Goal: Task Accomplishment & Management: Manage account settings

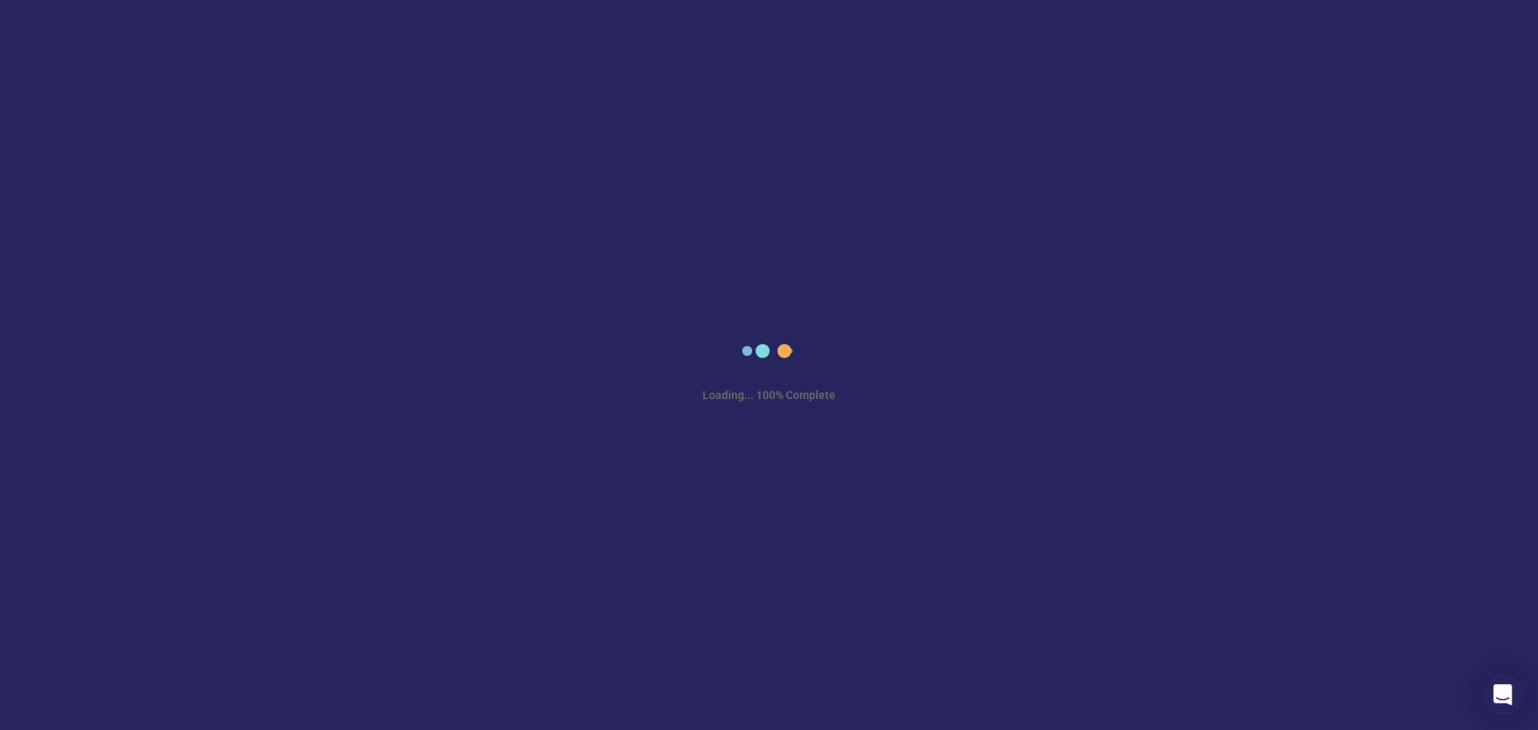
click at [1504, 691] on icon "Open Intercom Messenger" at bounding box center [1503, 694] width 18 height 21
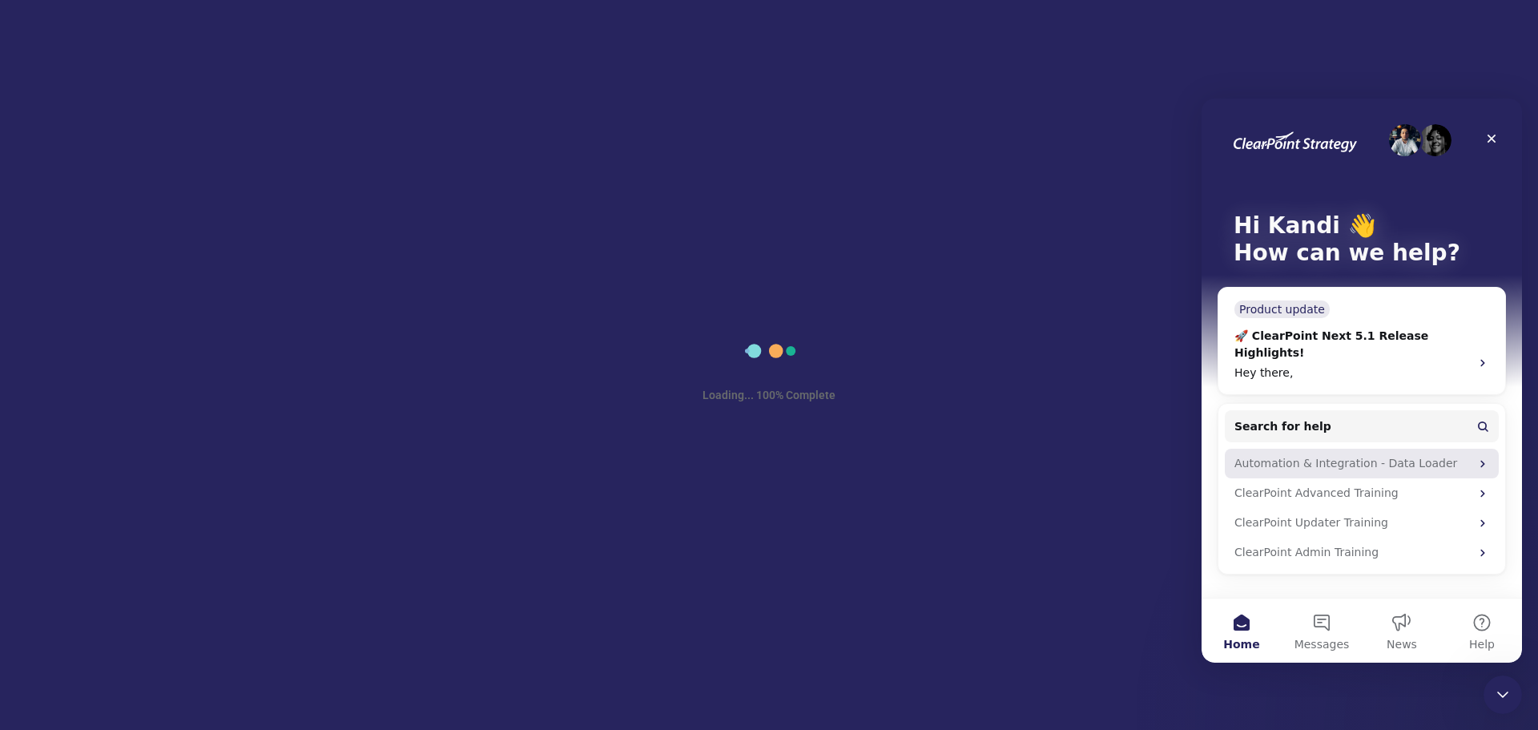
click at [1343, 455] on div "Automation & Integration - Data Loader" at bounding box center [1353, 463] width 236 height 17
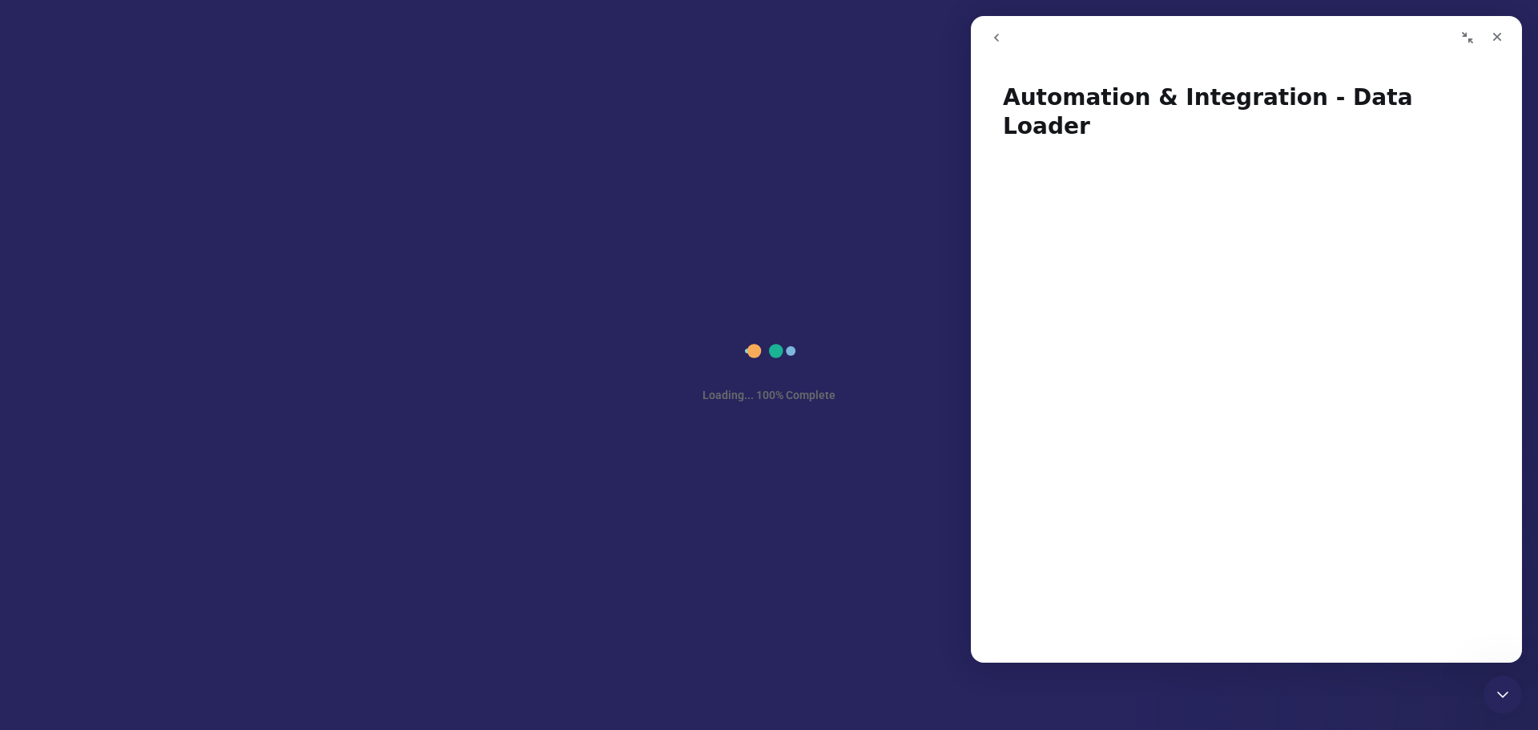
click at [1467, 36] on icon "Collapse window" at bounding box center [1467, 37] width 11 height 11
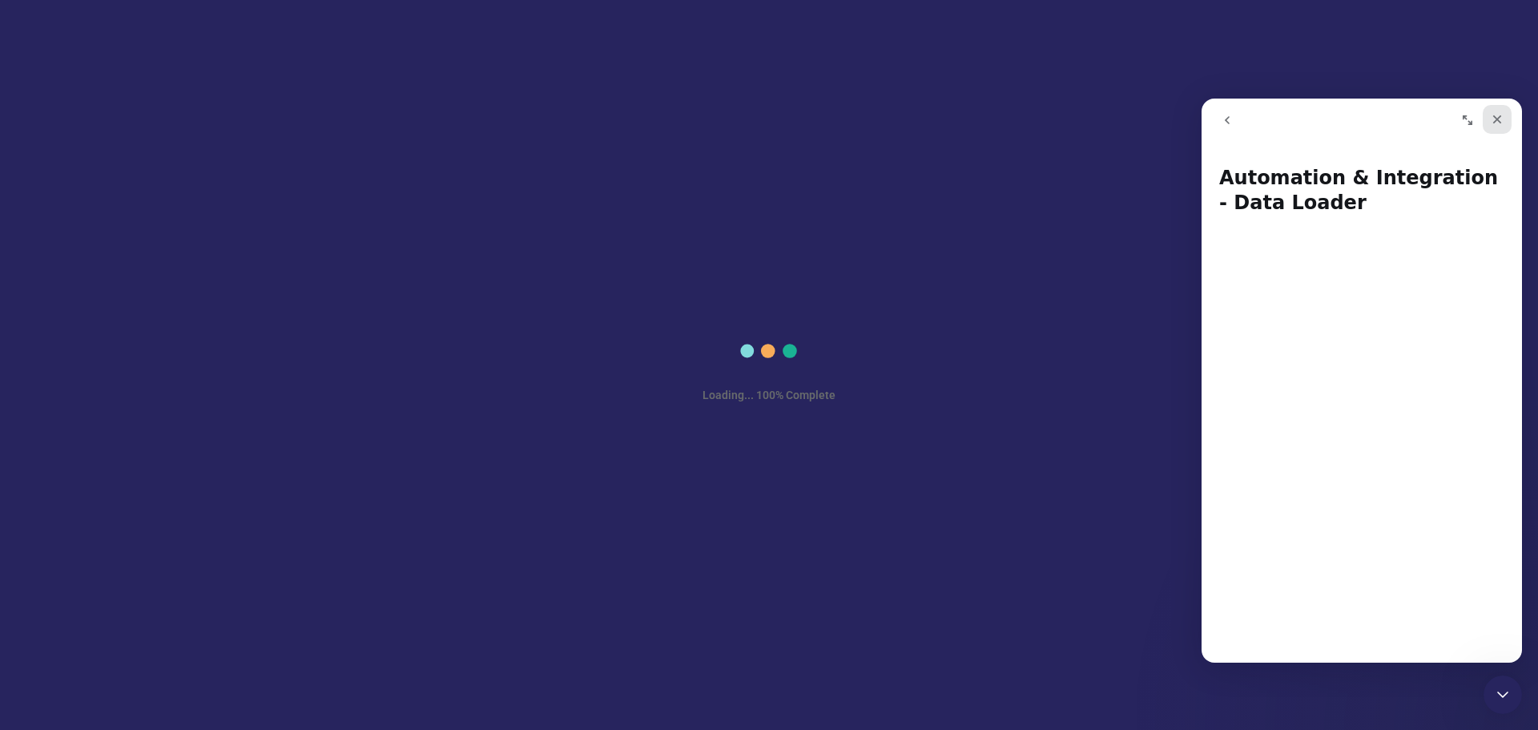
click at [1492, 115] on icon "Close" at bounding box center [1497, 119] width 13 height 13
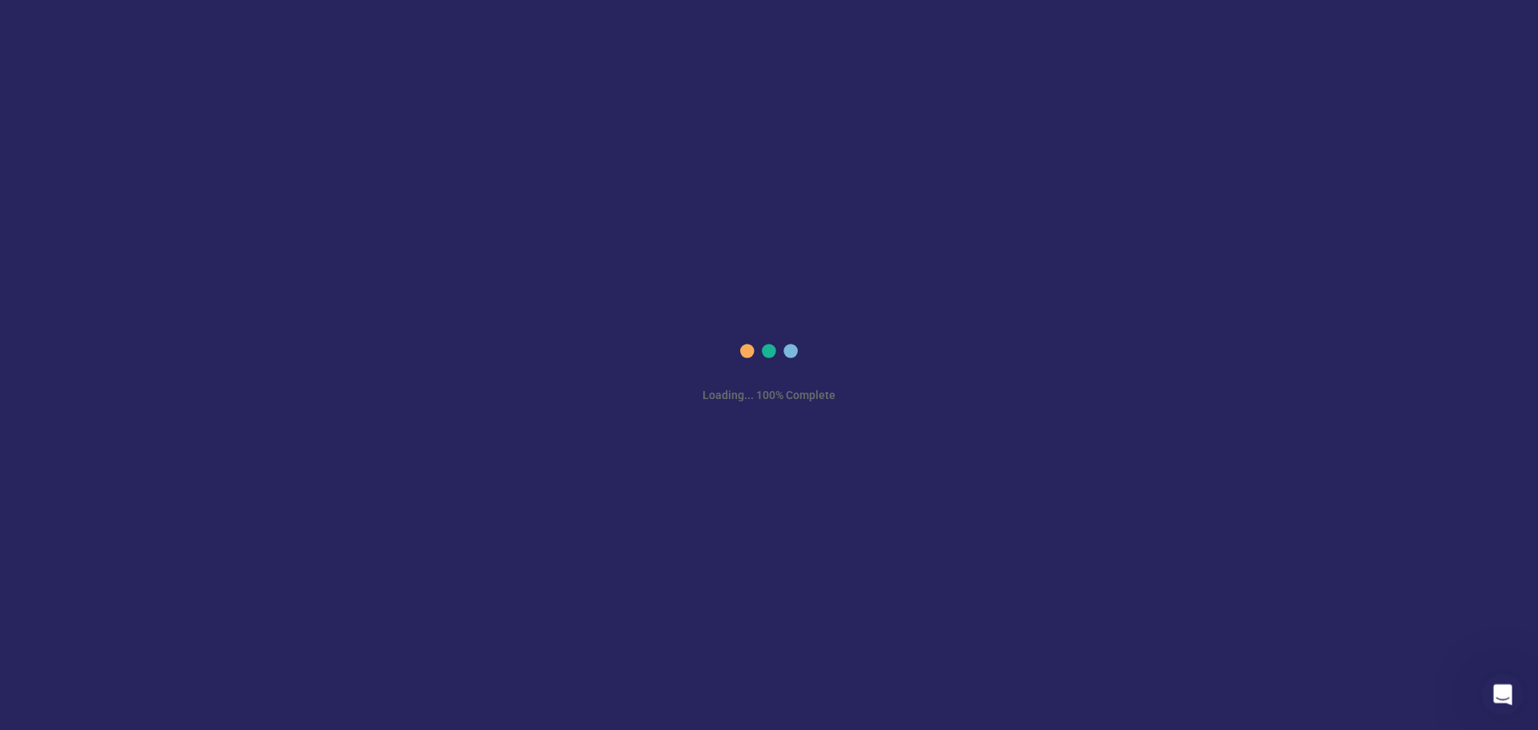
click at [1507, 684] on icon "Open Intercom Messenger" at bounding box center [1501, 692] width 26 height 26
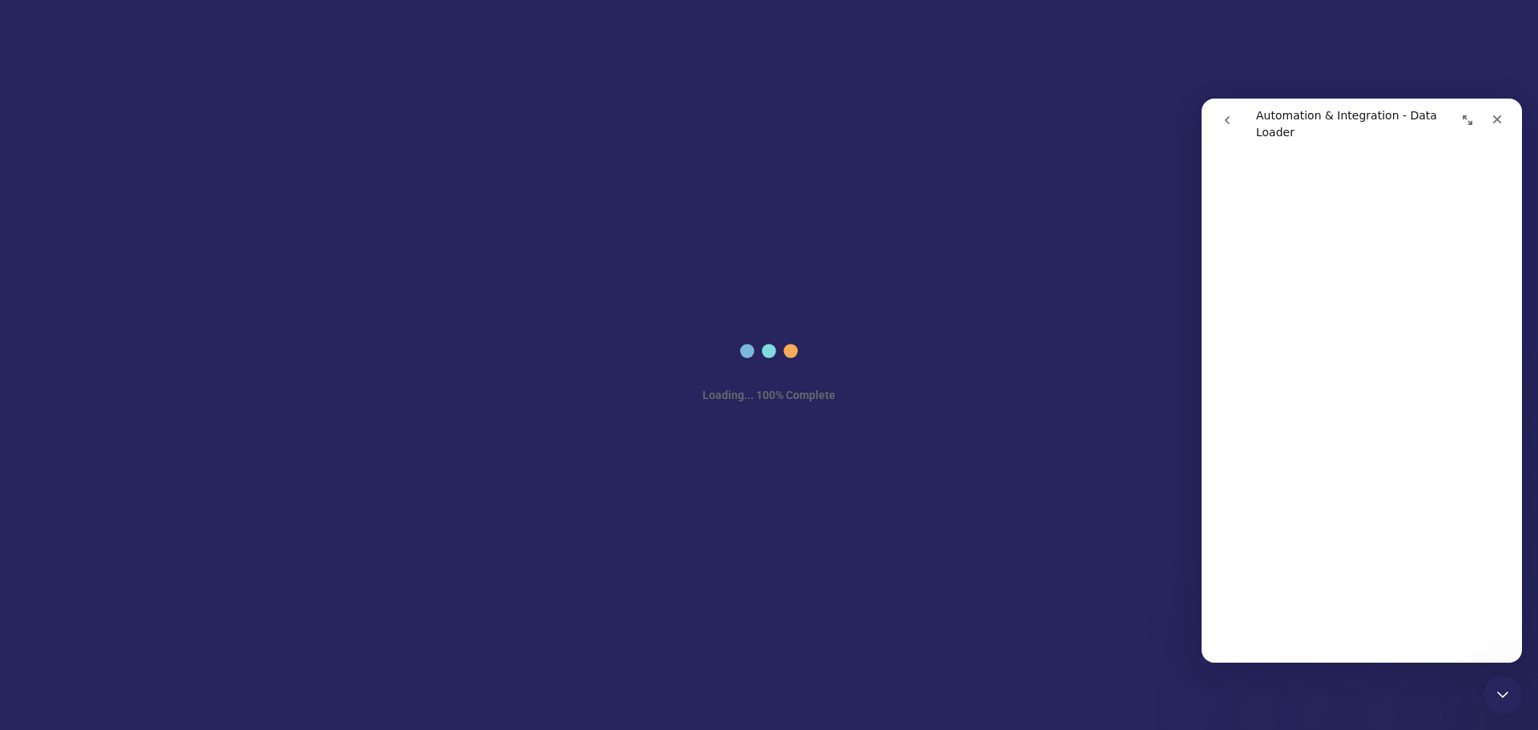
scroll to position [5047, 0]
click at [1492, 121] on icon "Close" at bounding box center [1497, 119] width 13 height 13
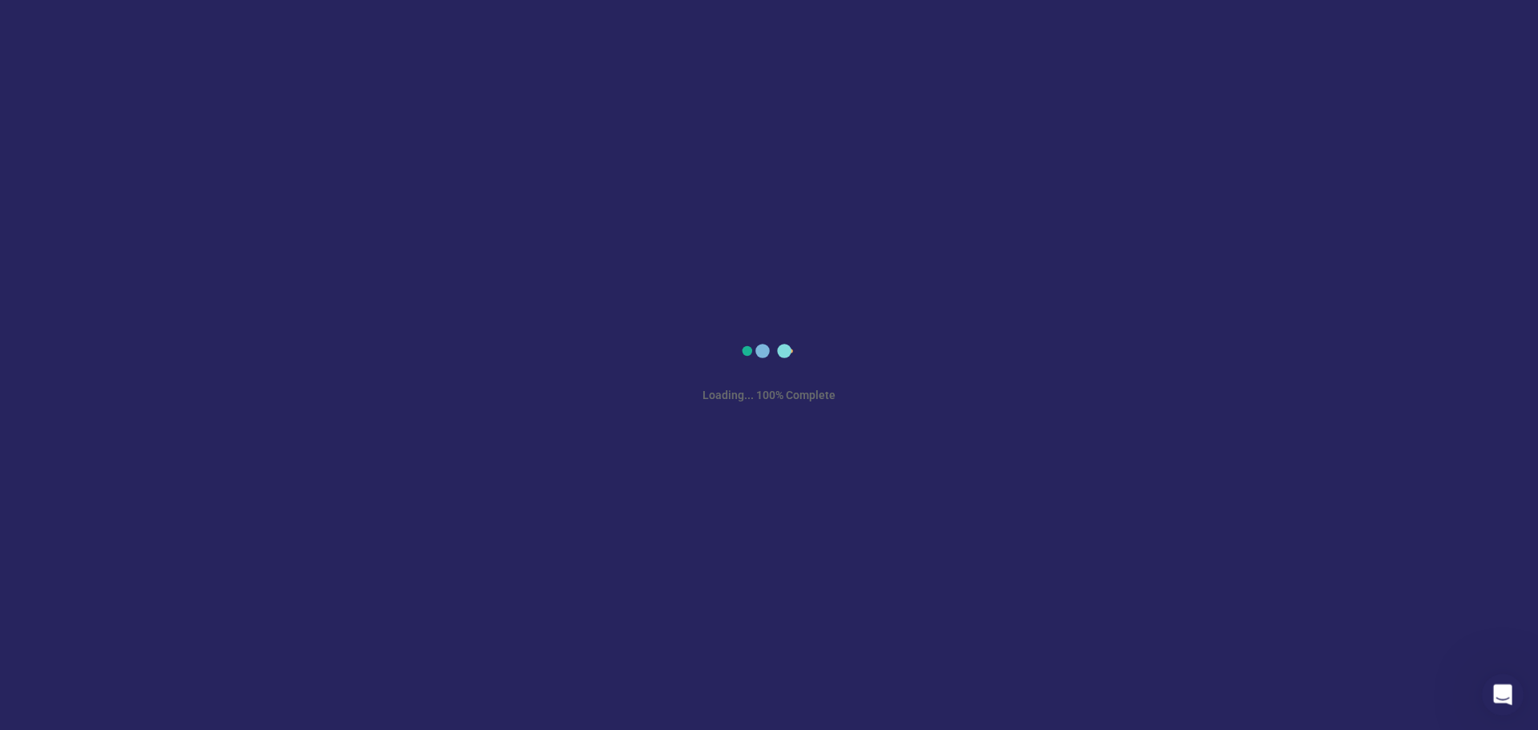
click at [1499, 687] on icon "Open Intercom Messenger" at bounding box center [1501, 692] width 26 height 26
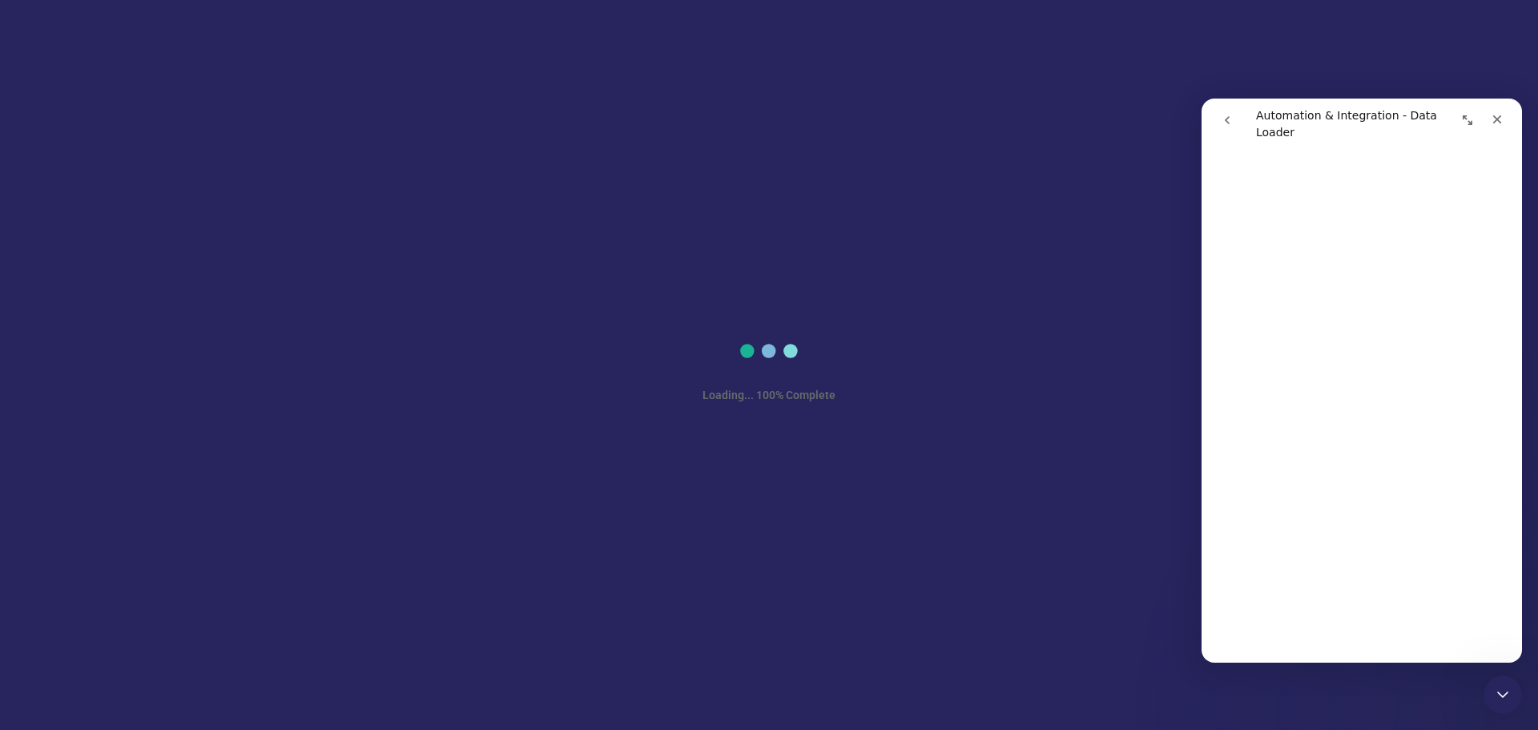
click at [1228, 116] on icon "go back" at bounding box center [1227, 120] width 13 height 13
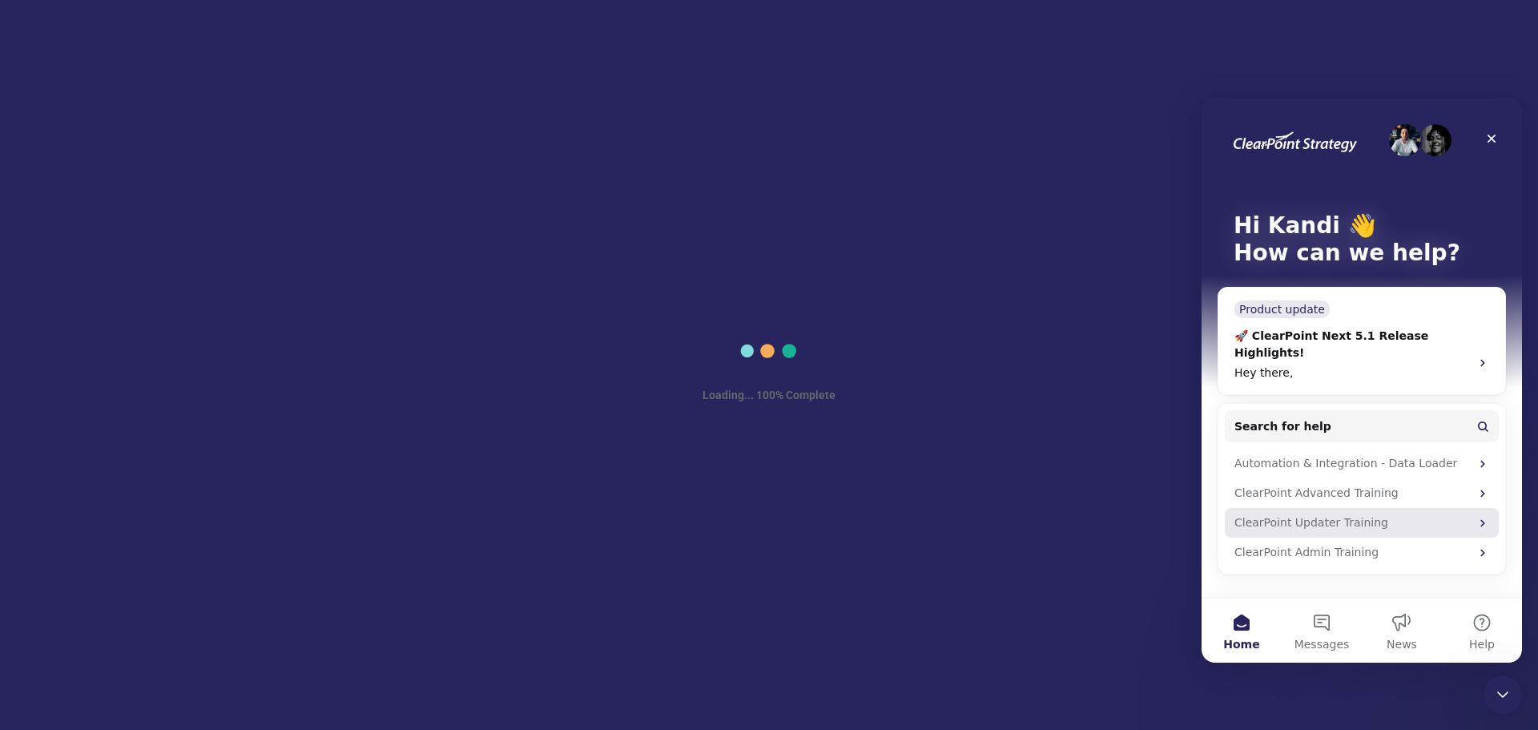
click at [1486, 517] on icon "Intercom messenger" at bounding box center [1483, 523] width 13 height 13
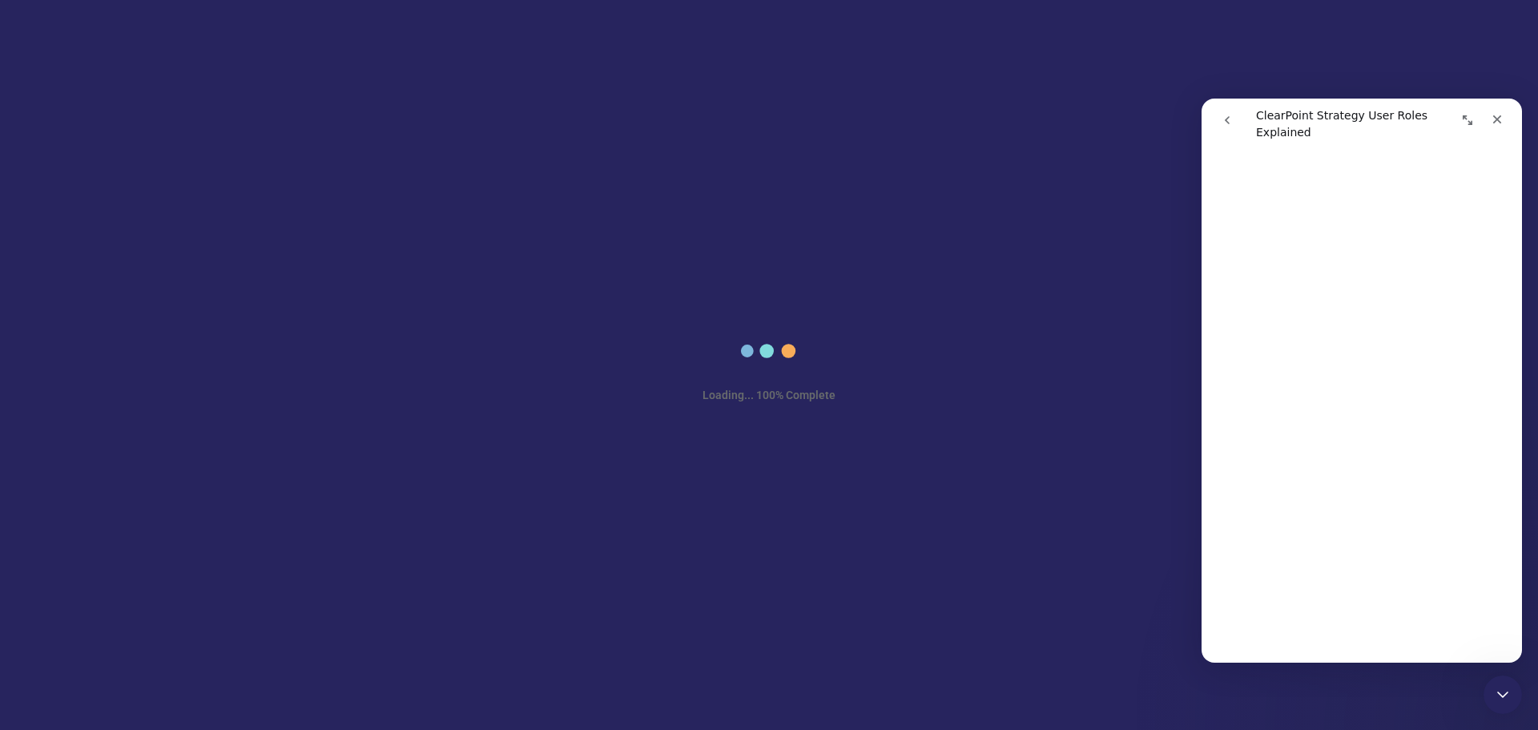
scroll to position [800, 0]
click at [64, 720] on div "Loading... 100% Complete" at bounding box center [769, 365] width 1538 height 730
drag, startPoint x: 194, startPoint y: 692, endPoint x: 161, endPoint y: 703, distance: 34.5
click at [185, 695] on div "Loading... 100% Complete" at bounding box center [769, 365] width 1538 height 730
click at [114, 712] on div "Loading... 100% Complete" at bounding box center [769, 365] width 1538 height 730
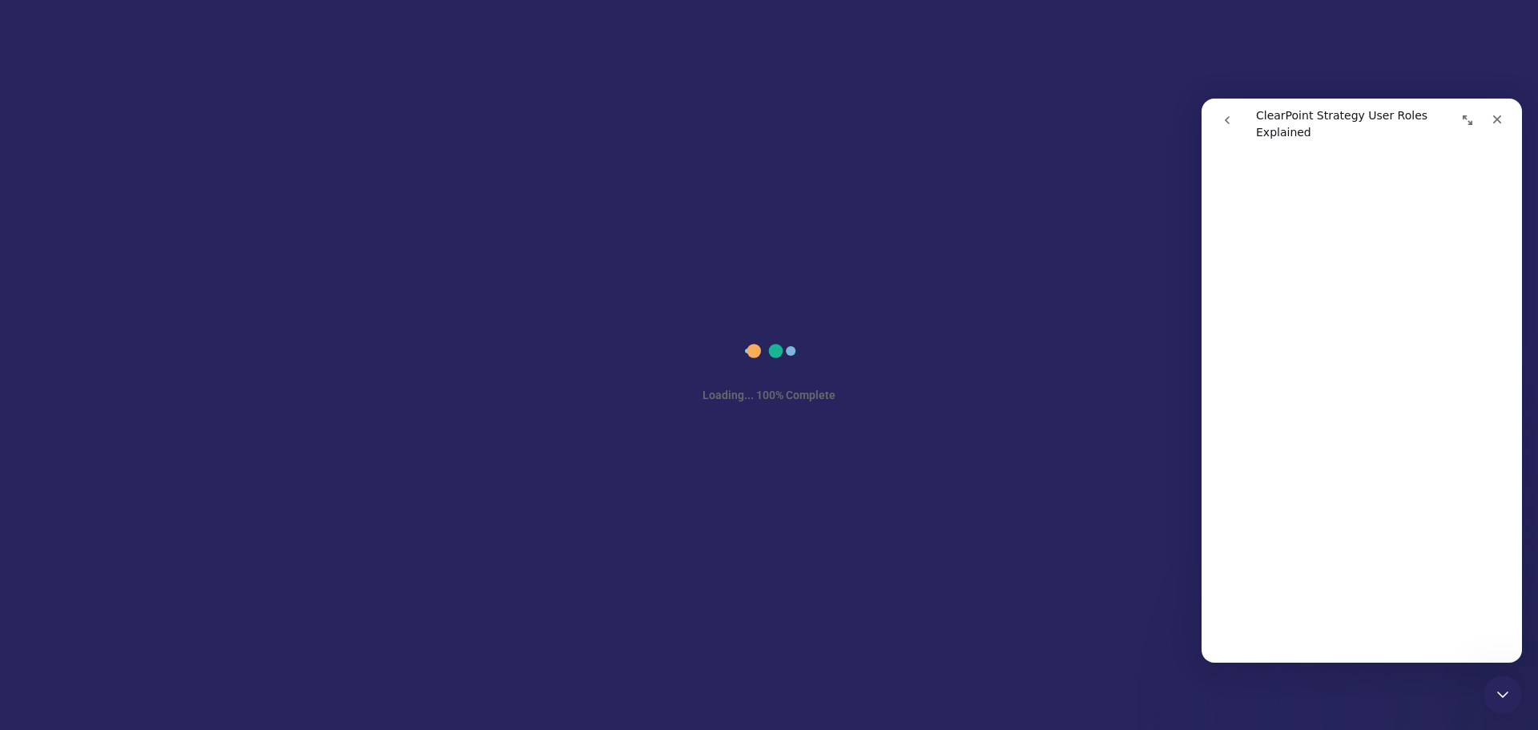
click at [8, 571] on div "Loading... 100% Complete" at bounding box center [769, 365] width 1538 height 730
click at [13, 569] on div "Loading... 100% Complete" at bounding box center [769, 365] width 1538 height 730
drag, startPoint x: 474, startPoint y: 281, endPoint x: 561, endPoint y: 274, distance: 86.8
click at [526, 278] on div "Loading... 100% Complete" at bounding box center [769, 365] width 1538 height 730
drag, startPoint x: 797, startPoint y: 367, endPoint x: 707, endPoint y: 384, distance: 92.1
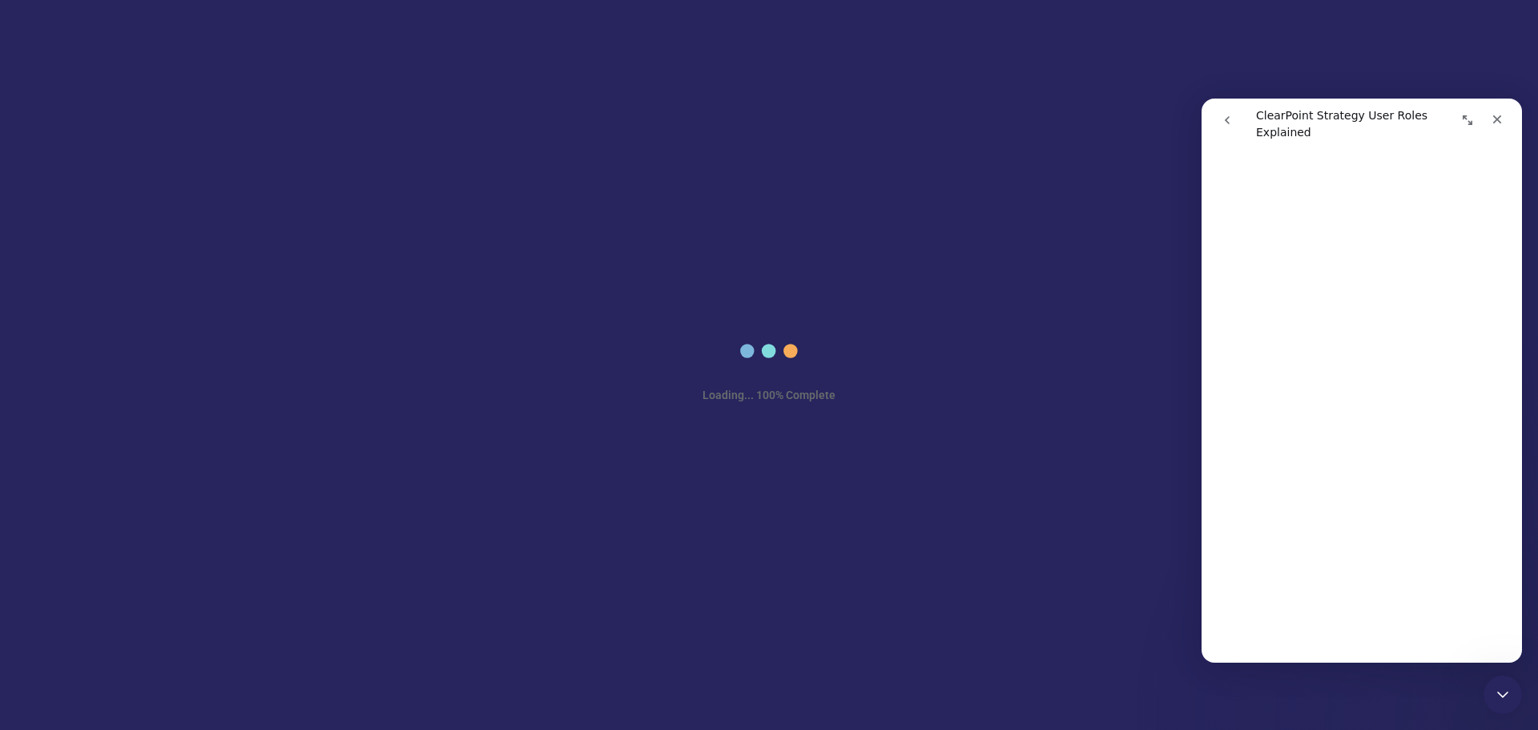
click at [707, 384] on div "Loading... 100% Complete" at bounding box center [769, 365] width 133 height 92
click at [783, 359] on icon at bounding box center [769, 351] width 64 height 64
click at [753, 353] on circle at bounding box center [747, 350] width 11 height 11
click at [783, 353] on icon at bounding box center [769, 351] width 64 height 64
click at [971, 175] on div "Loading... 100% Complete" at bounding box center [769, 365] width 1538 height 730
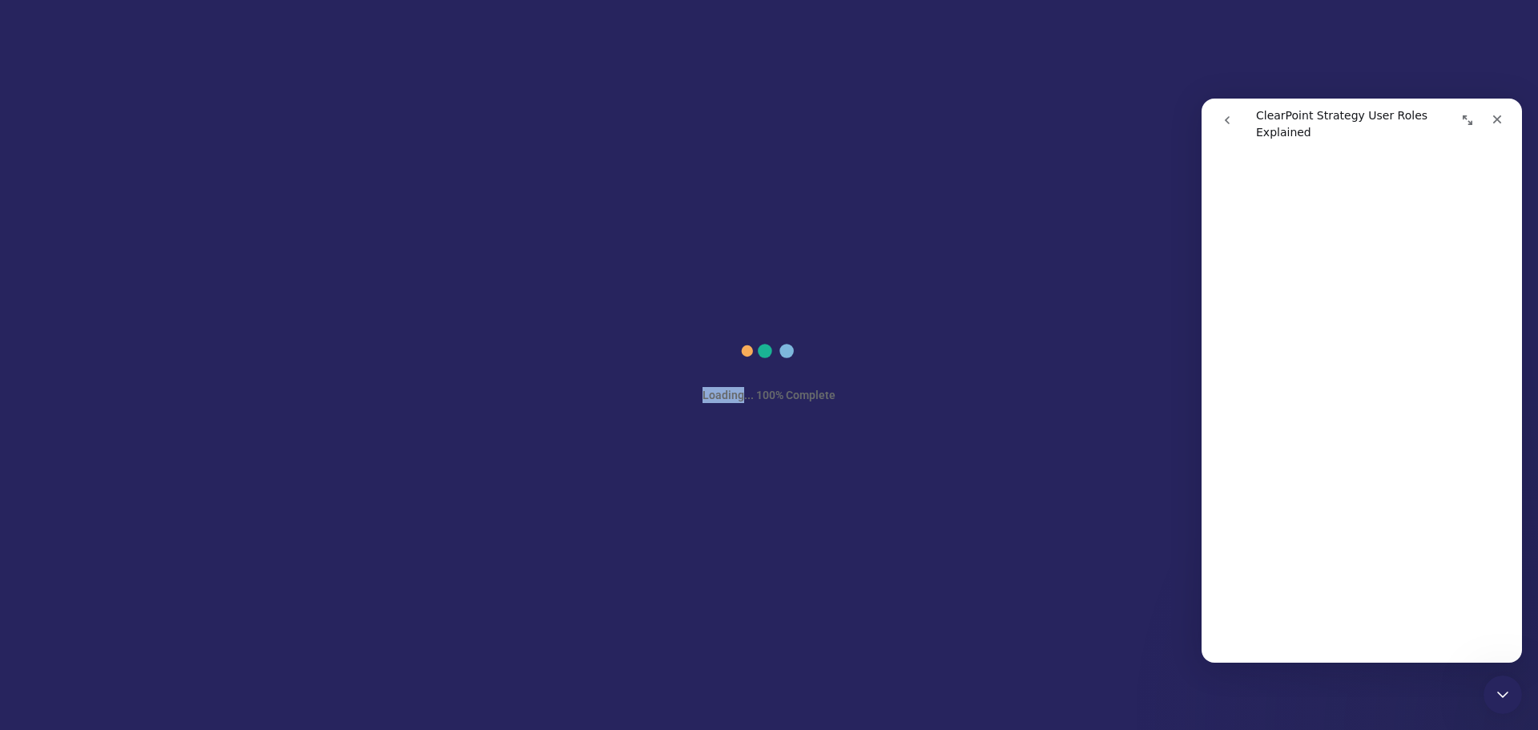
click at [971, 175] on div "Loading... 100% Complete" at bounding box center [769, 365] width 1538 height 730
click at [133, 49] on div "Loading... 100% Complete" at bounding box center [769, 365] width 1538 height 730
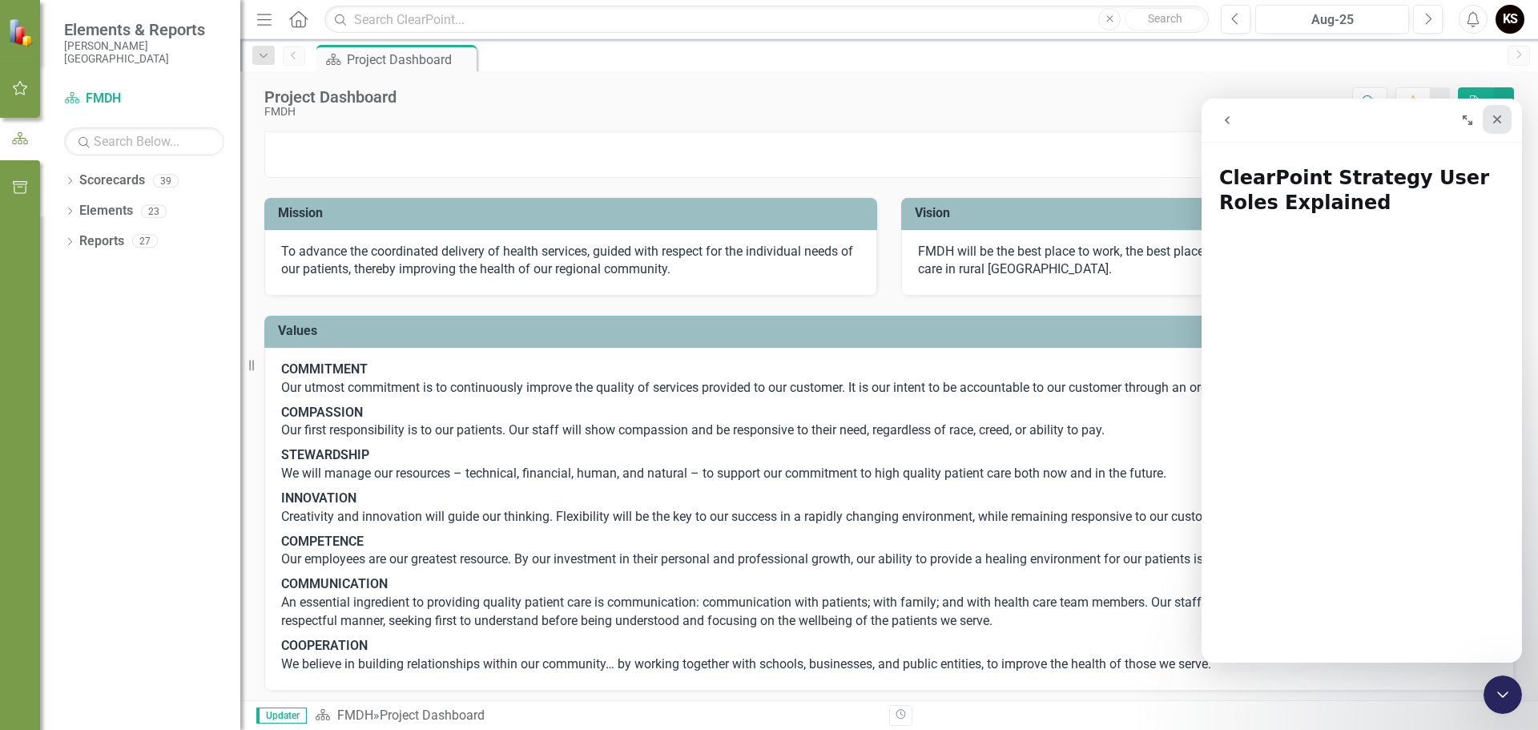
click at [1498, 118] on icon "Close" at bounding box center [1498, 119] width 9 height 9
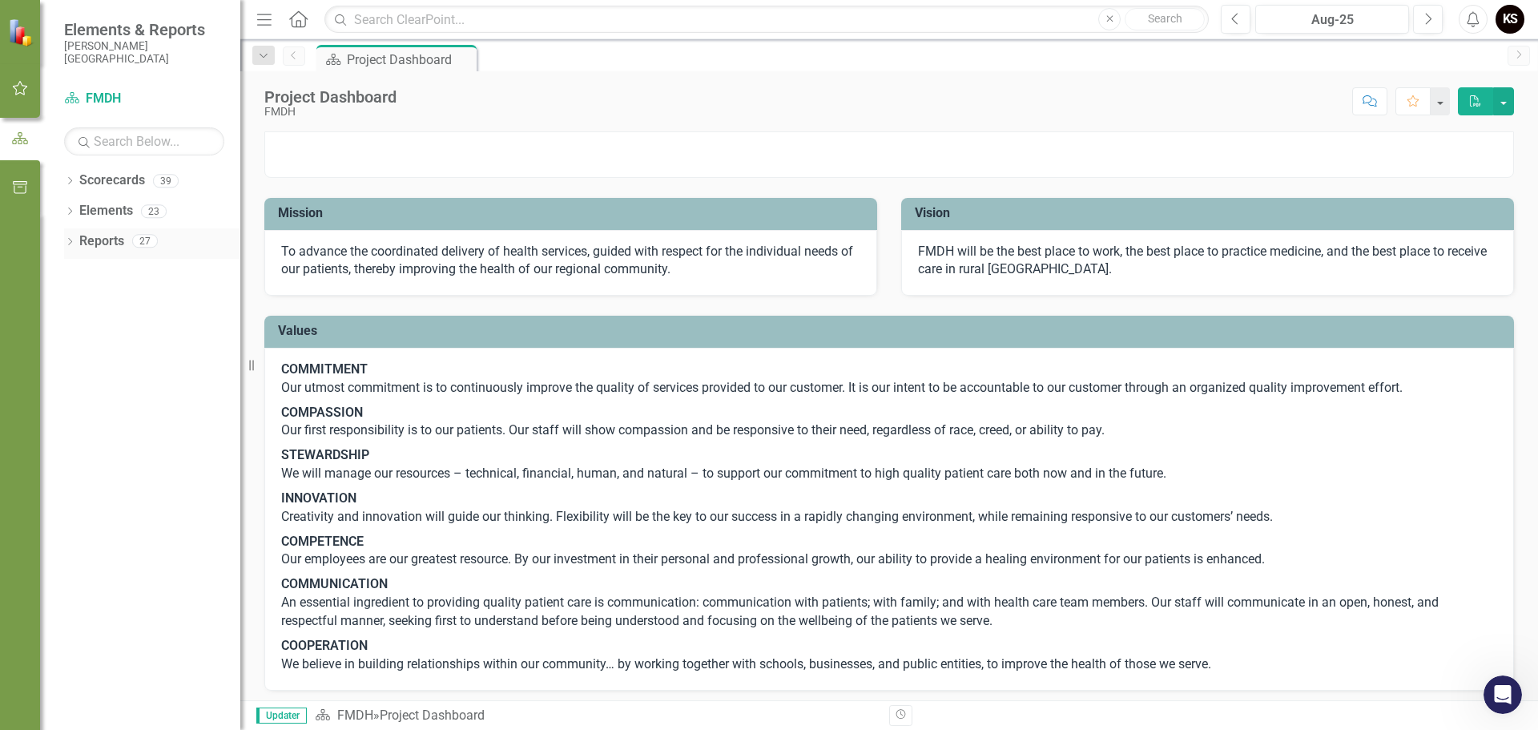
click at [83, 240] on link "Reports" at bounding box center [101, 241] width 45 height 18
click at [69, 240] on icon "Dropdown" at bounding box center [69, 243] width 11 height 9
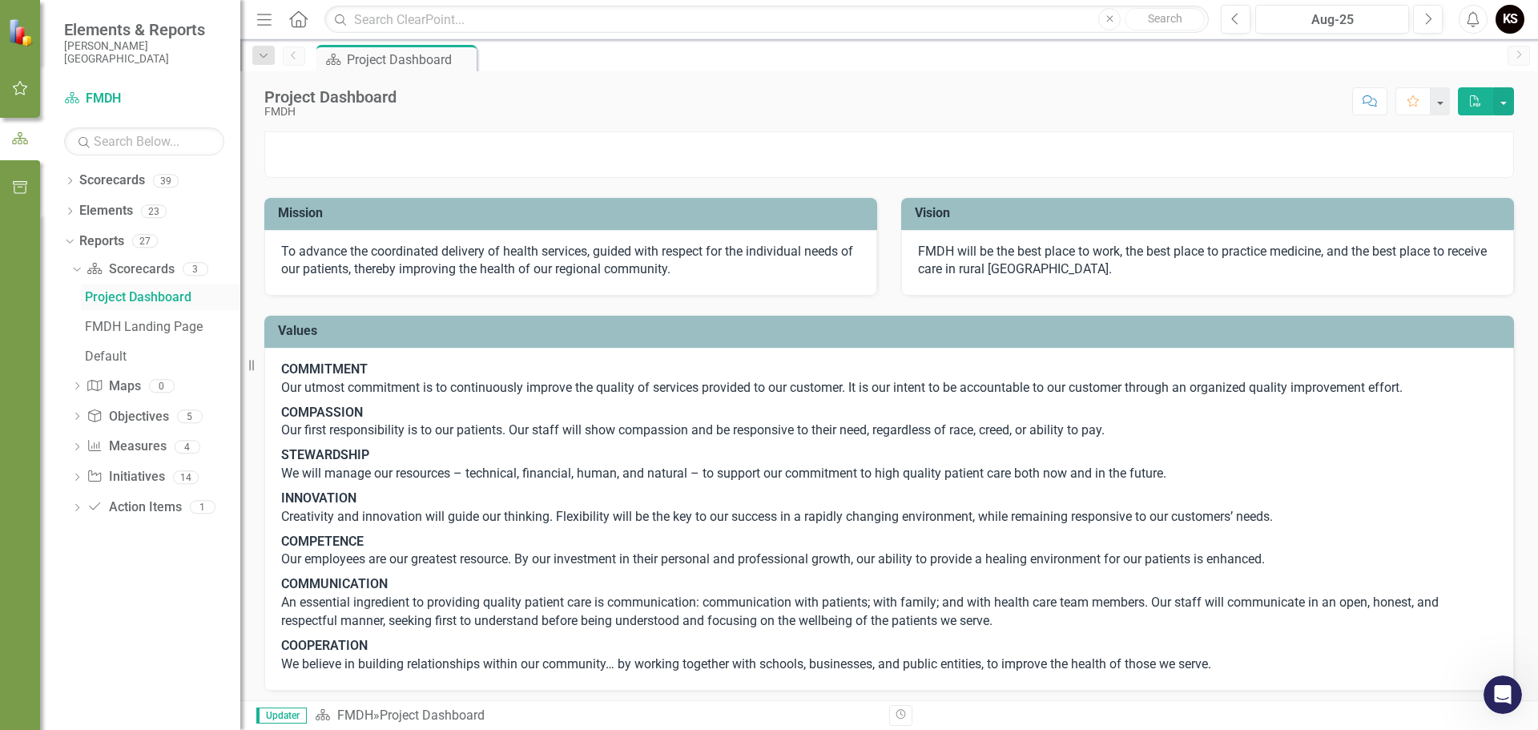
click at [135, 294] on div "Project Dashboard" at bounding box center [162, 297] width 155 height 14
click at [75, 176] on div "Dropdown" at bounding box center [69, 183] width 11 height 14
click at [81, 204] on div "Dropdown" at bounding box center [78, 211] width 12 height 14
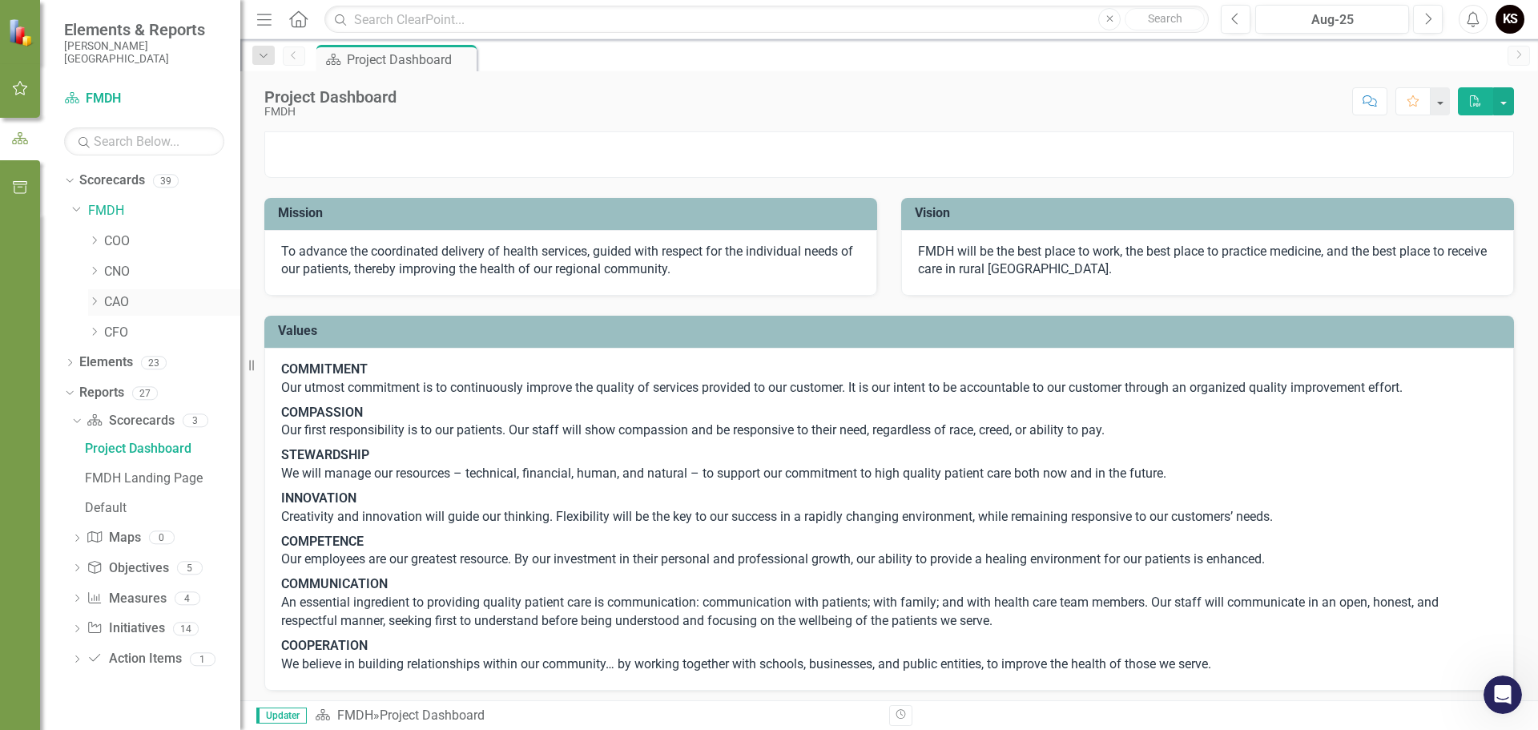
click at [93, 299] on icon "Dropdown" at bounding box center [94, 301] width 12 height 10
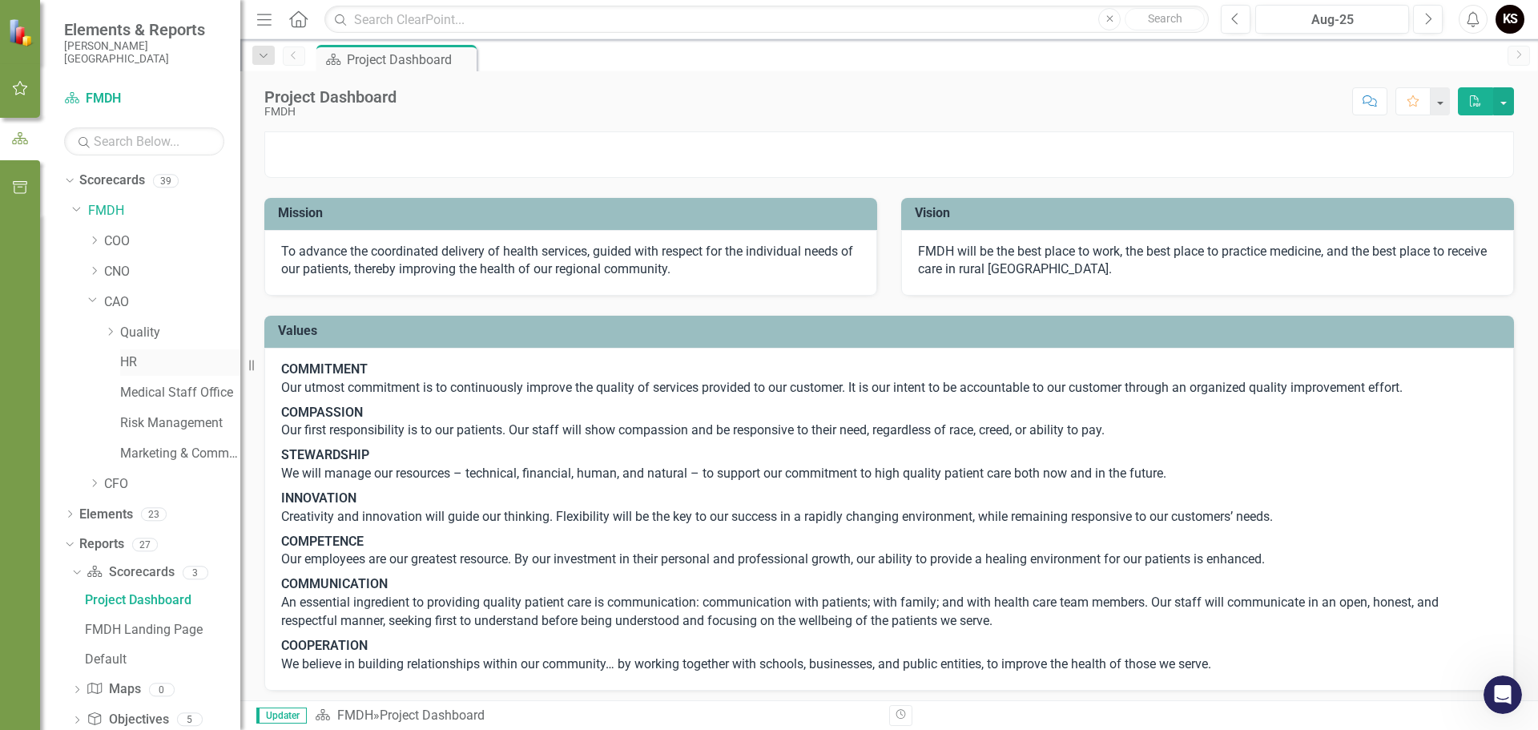
click at [133, 369] on link "HR" at bounding box center [180, 362] width 120 height 18
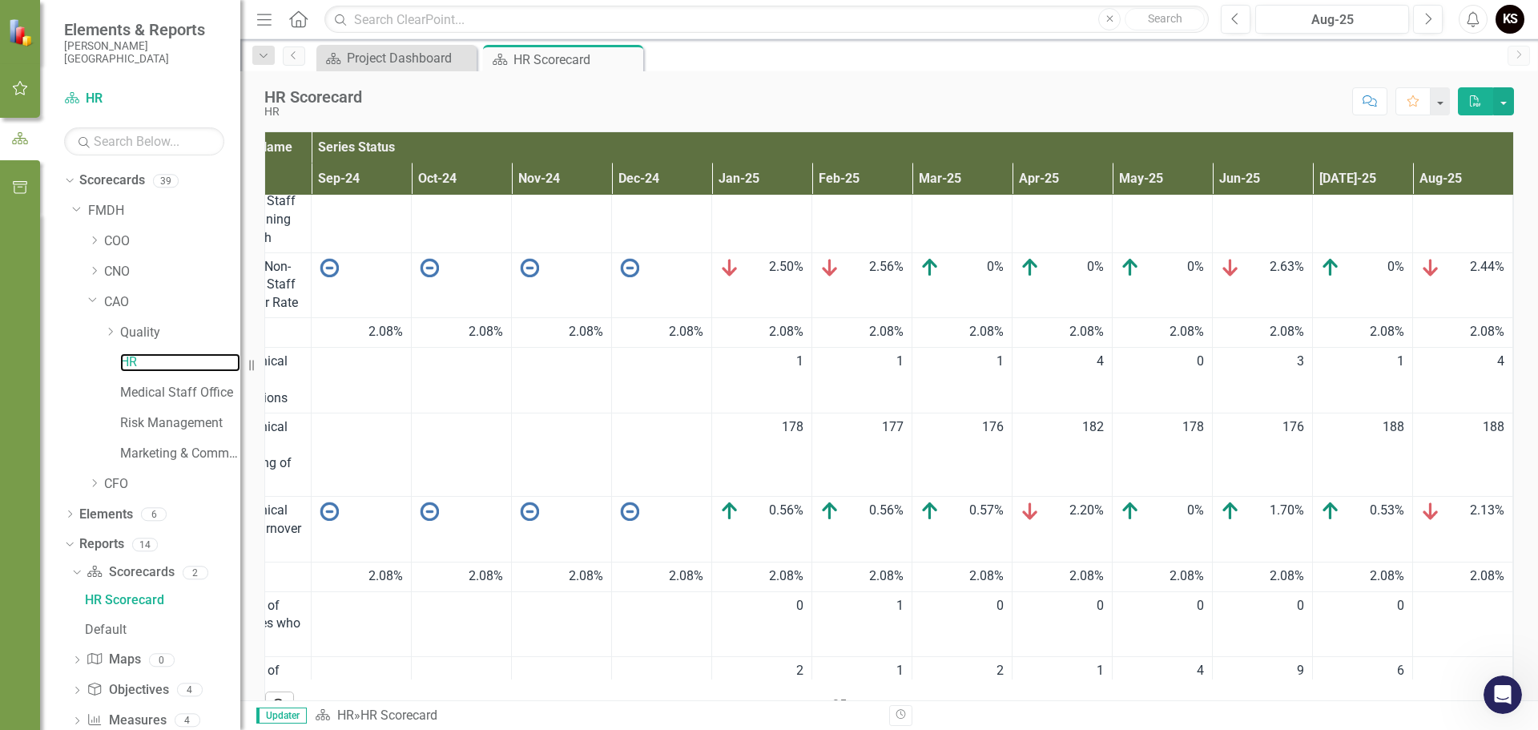
scroll to position [641, 239]
click at [156, 389] on link "Medical Staff Office" at bounding box center [180, 393] width 120 height 18
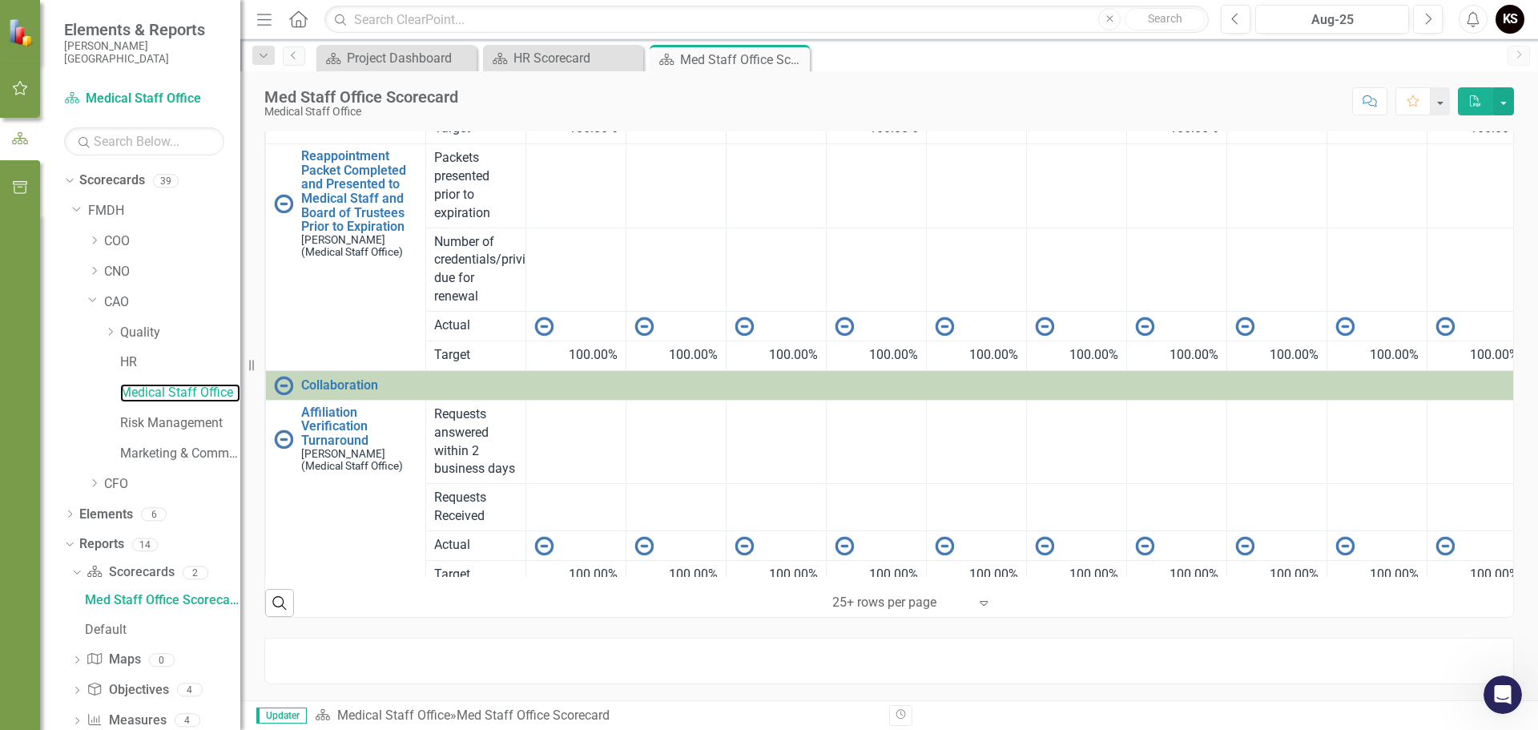
scroll to position [307, 0]
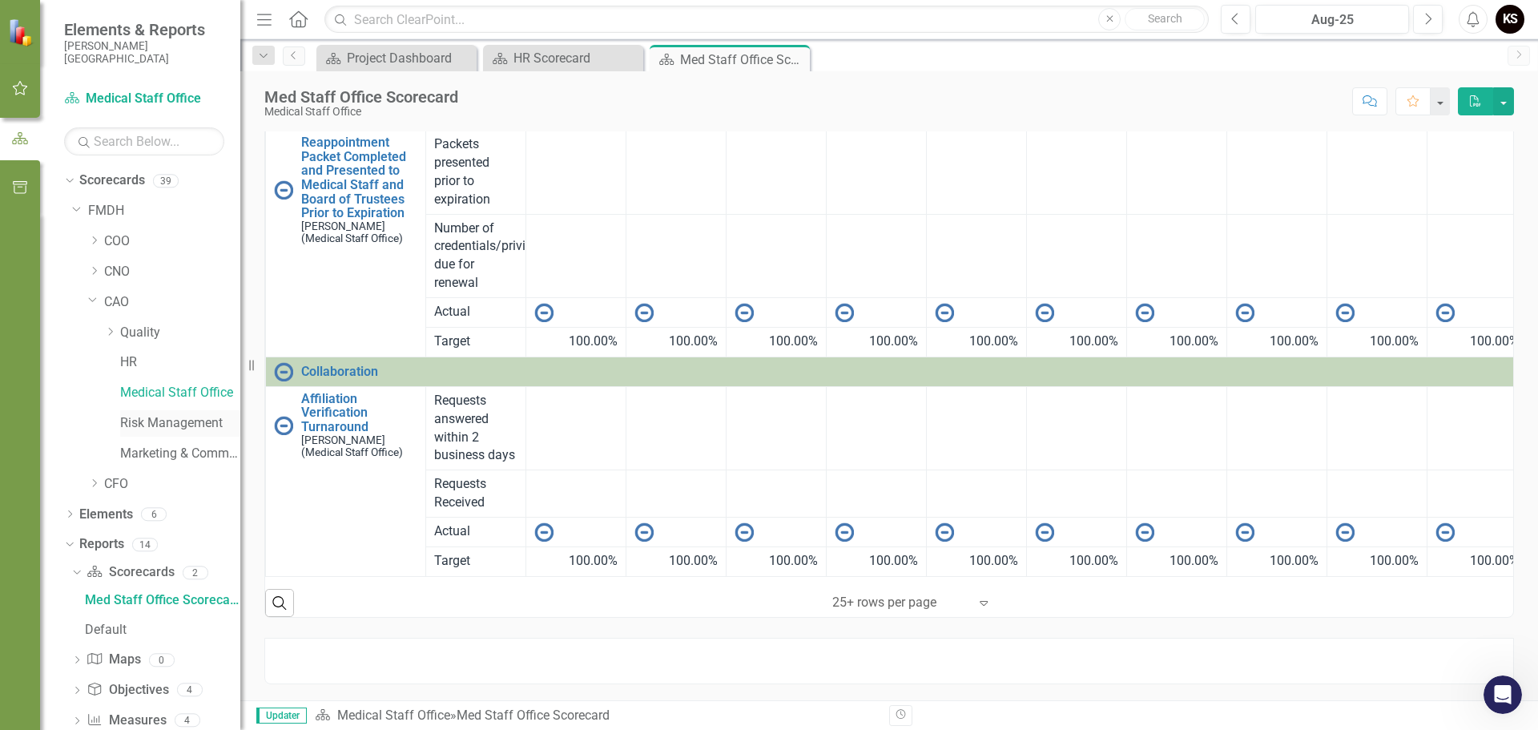
click at [183, 422] on link "Risk Management" at bounding box center [180, 423] width 120 height 18
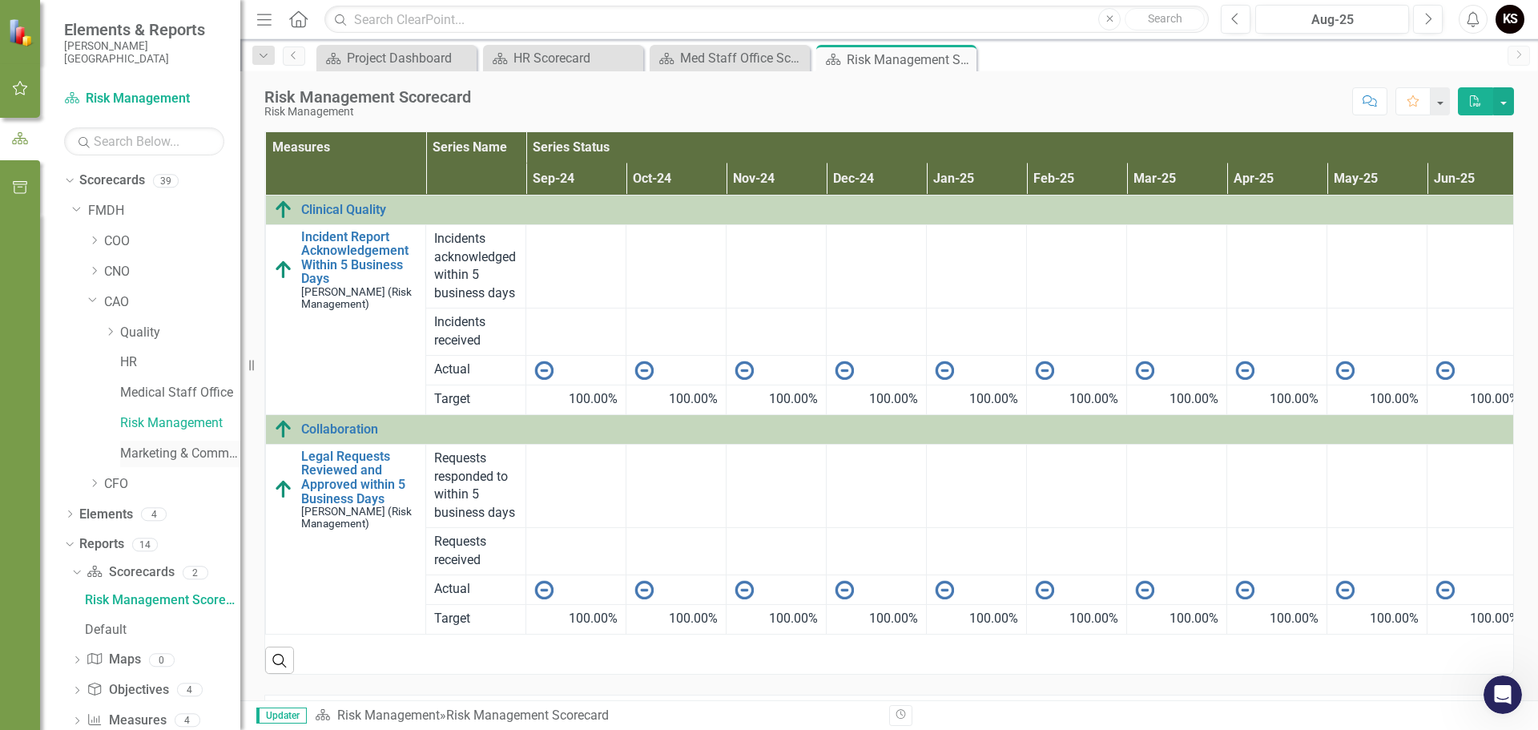
click at [210, 451] on link "Marketing & Communications" at bounding box center [180, 454] width 120 height 18
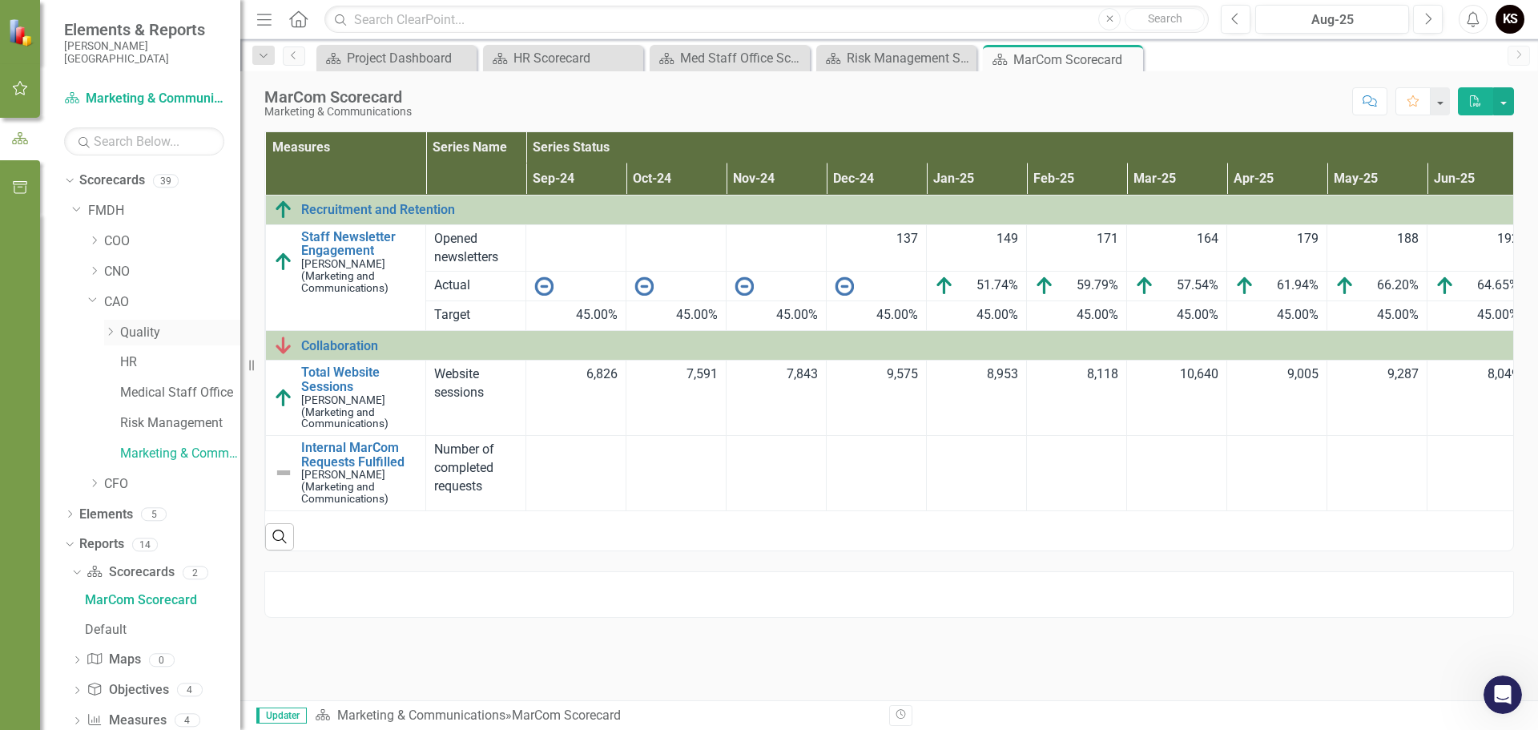
click at [115, 329] on icon "Dropdown" at bounding box center [110, 332] width 12 height 10
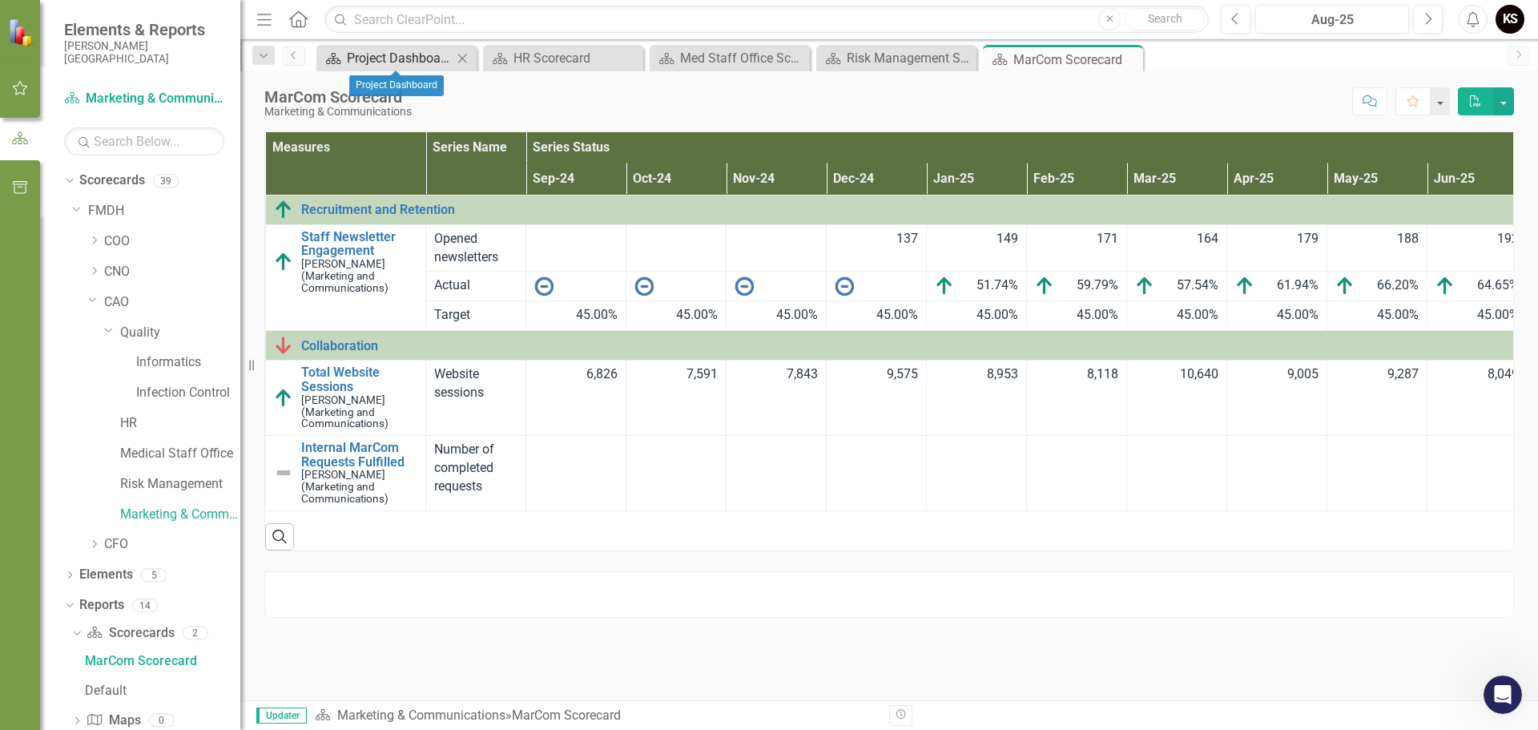
click at [414, 59] on div "Project Dashboard" at bounding box center [400, 58] width 106 height 20
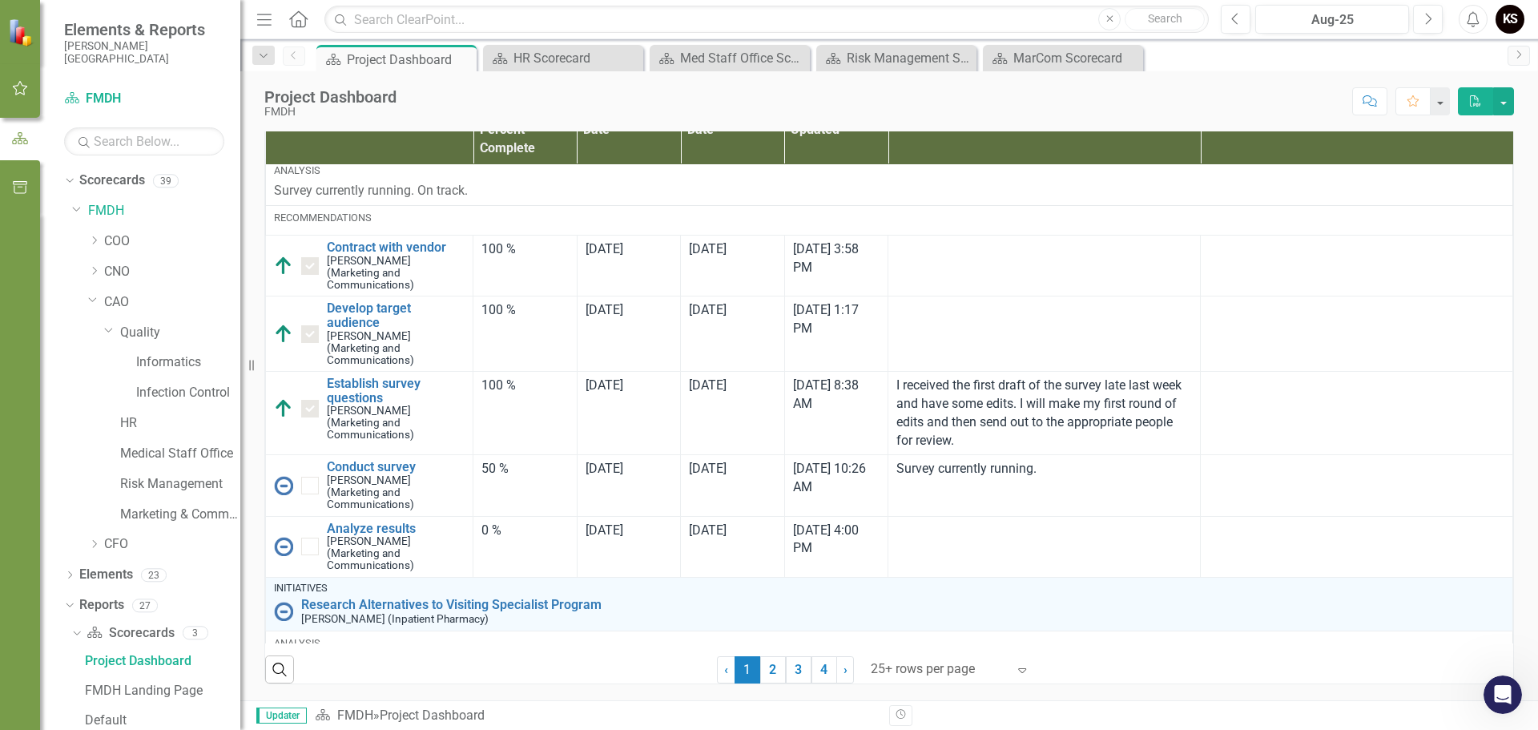
scroll to position [2484, 0]
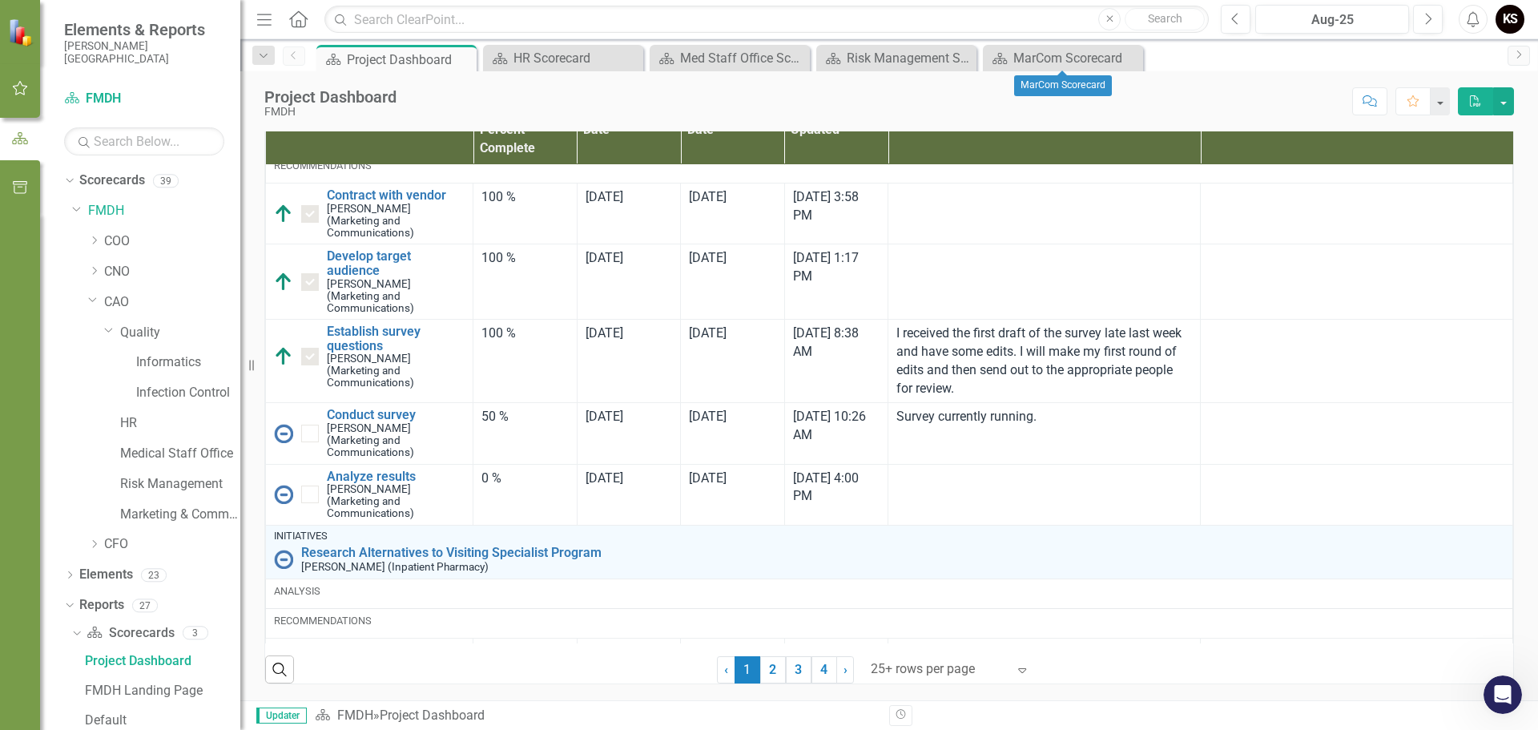
drag, startPoint x: 1126, startPoint y: 55, endPoint x: 1054, endPoint y: 62, distance: 72.5
click at [0, 0] on icon "Close" at bounding box center [0, 0] width 0 height 0
click at [961, 56] on icon at bounding box center [962, 58] width 9 height 9
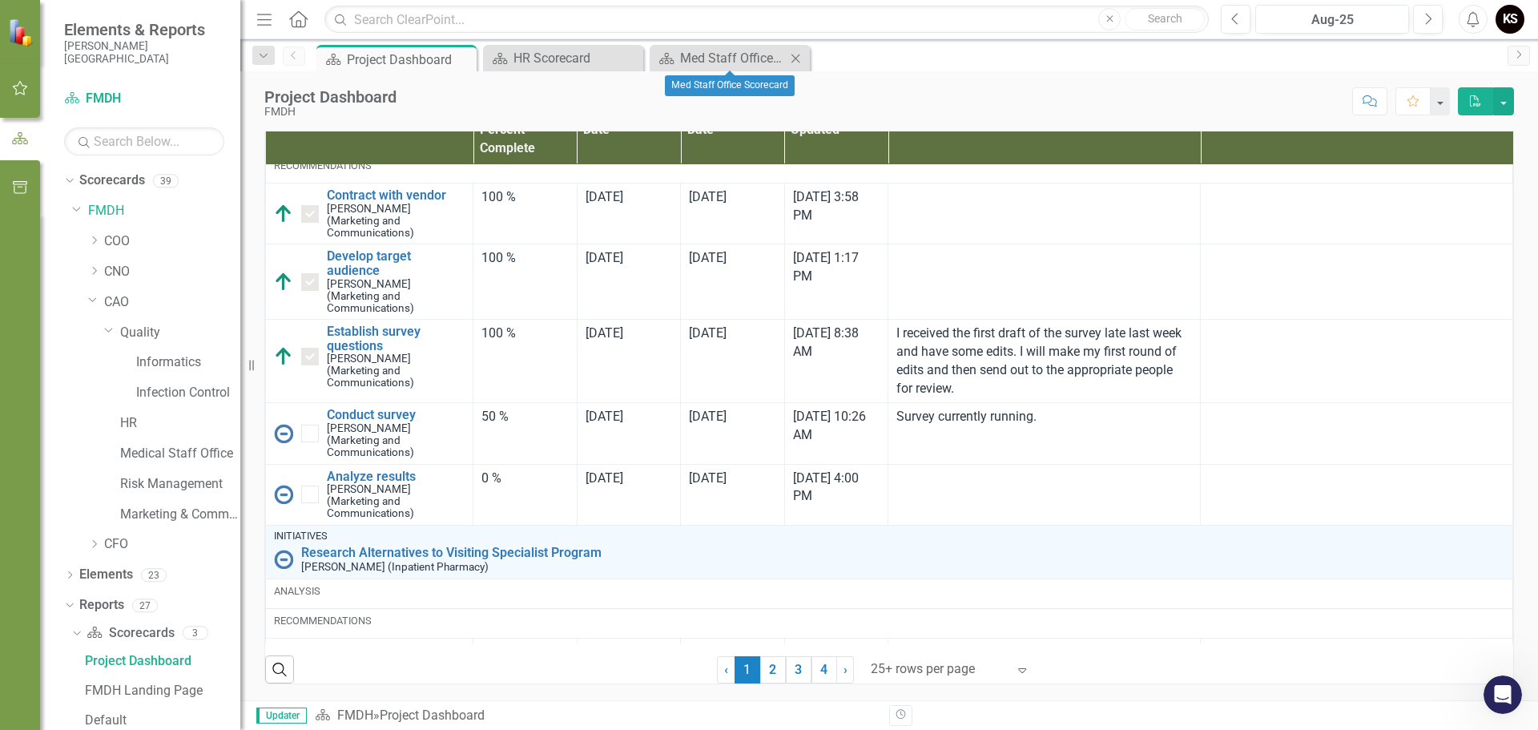
click at [796, 57] on icon "Close" at bounding box center [796, 58] width 16 height 13
click at [0, 0] on icon "Close" at bounding box center [0, 0] width 0 height 0
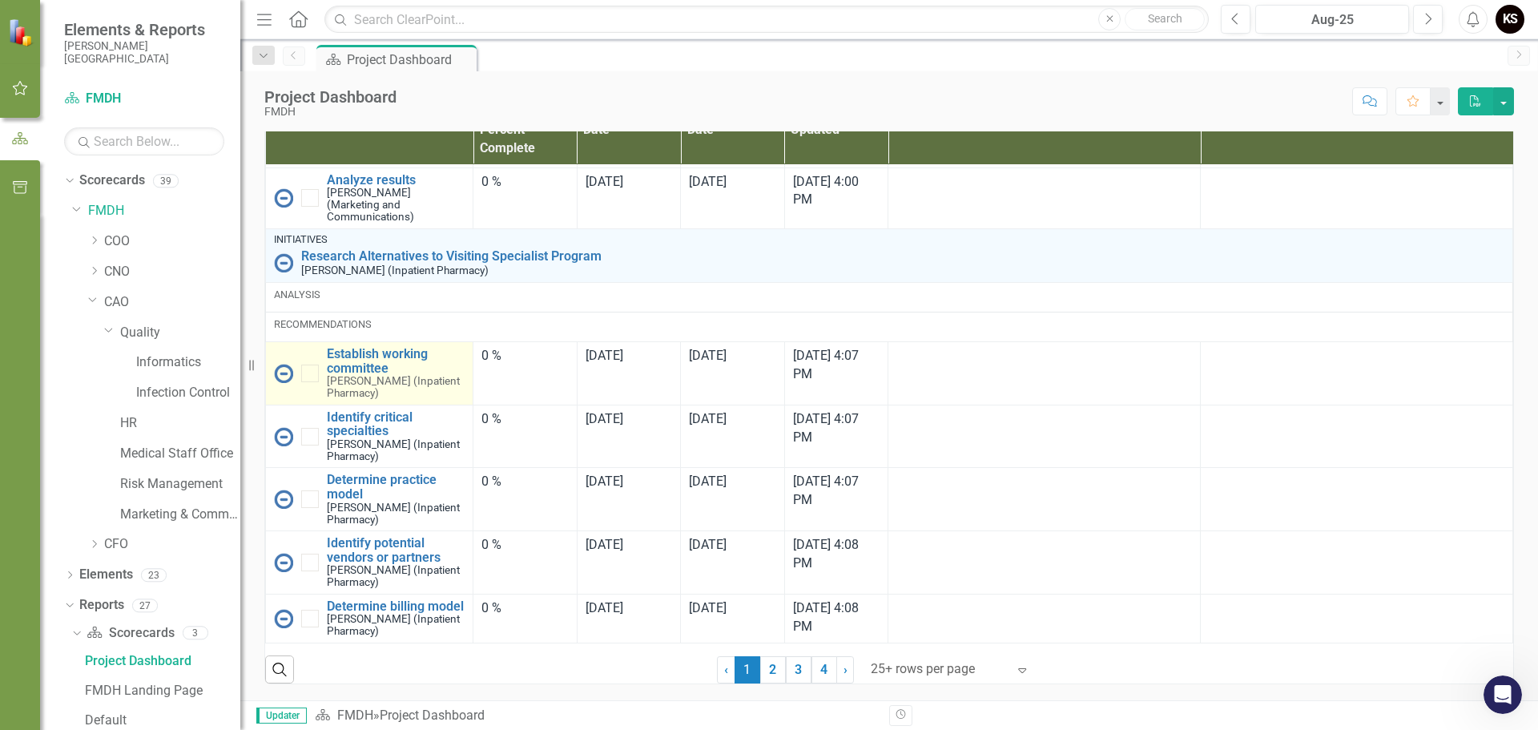
scroll to position [1069, 0]
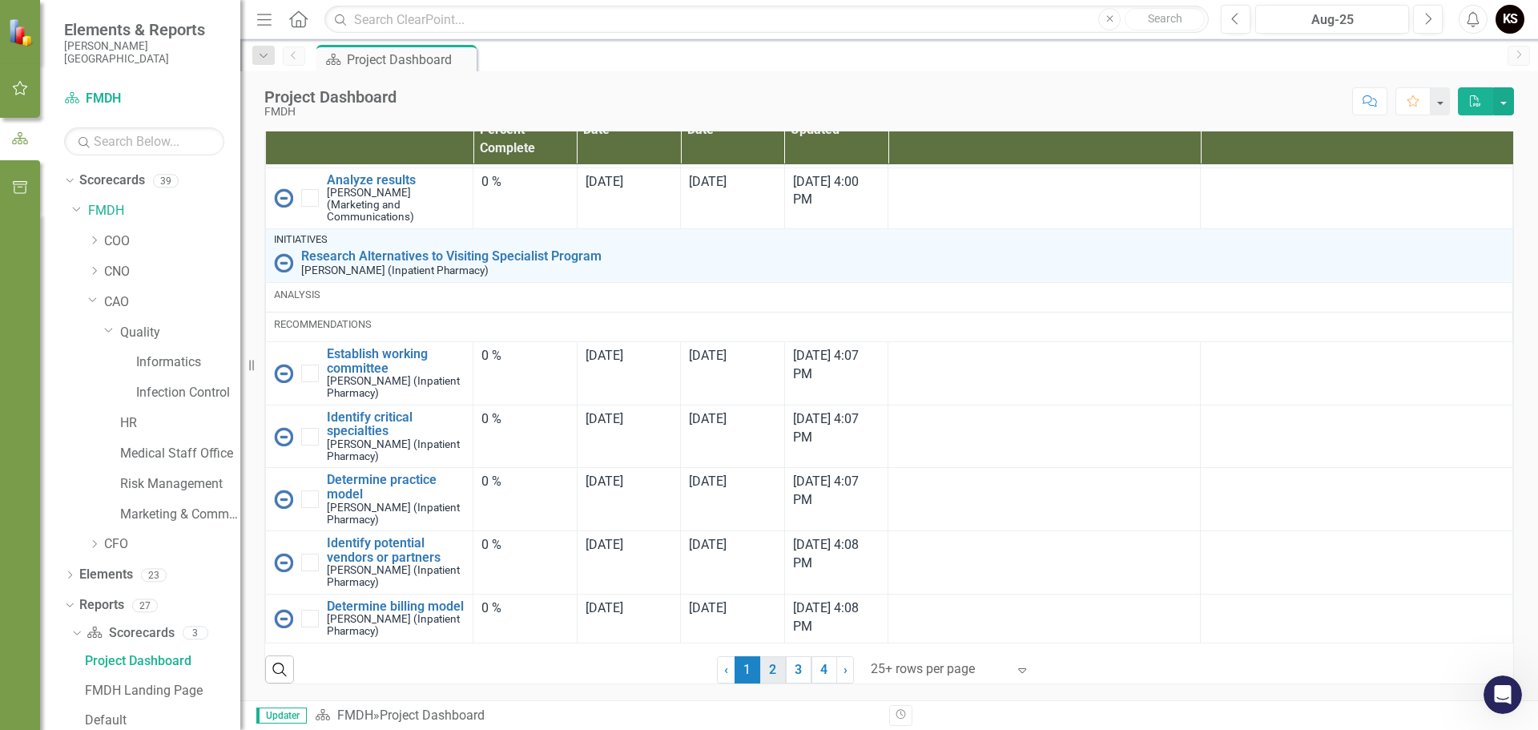
click at [764, 671] on link "2" at bounding box center [773, 669] width 26 height 27
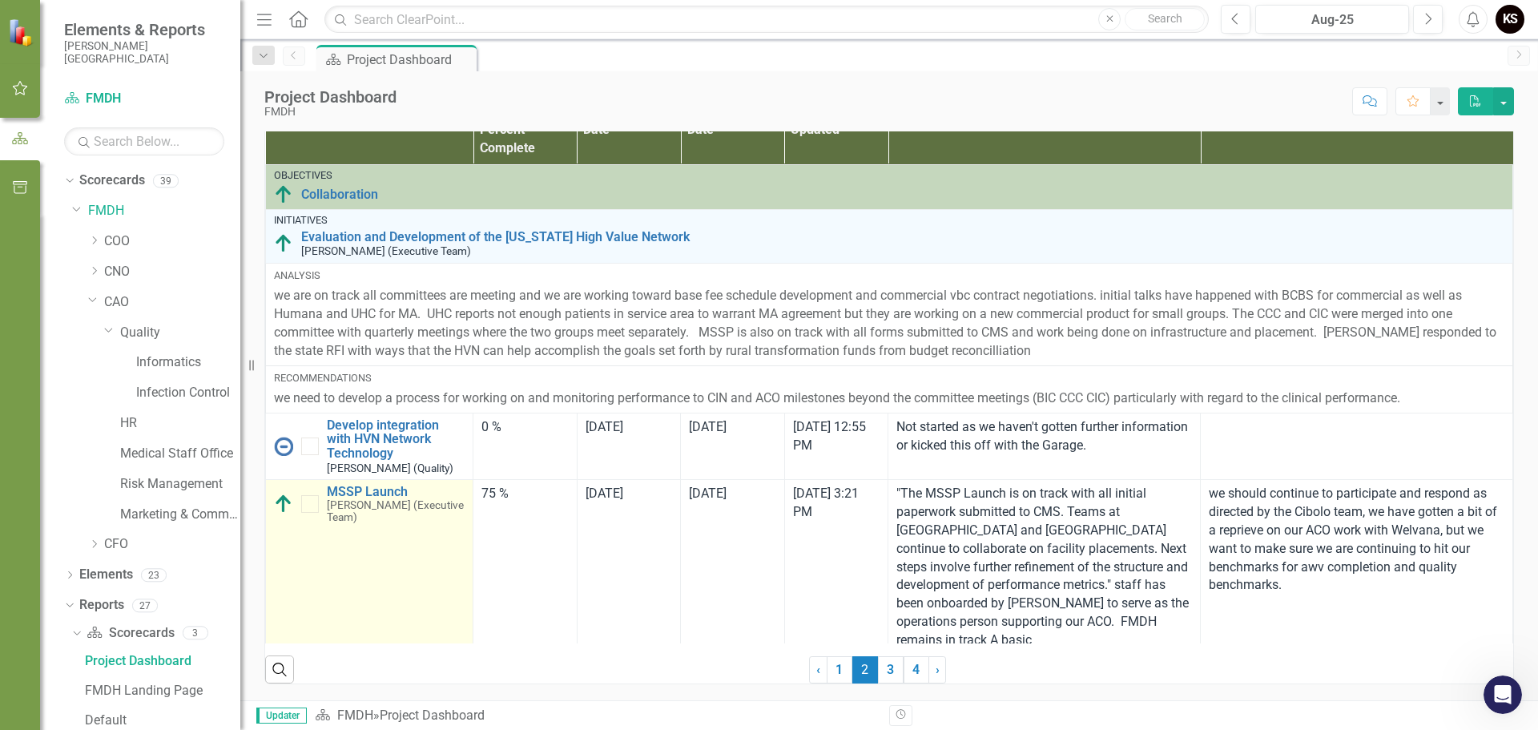
checkbox input "true"
checkbox input "false"
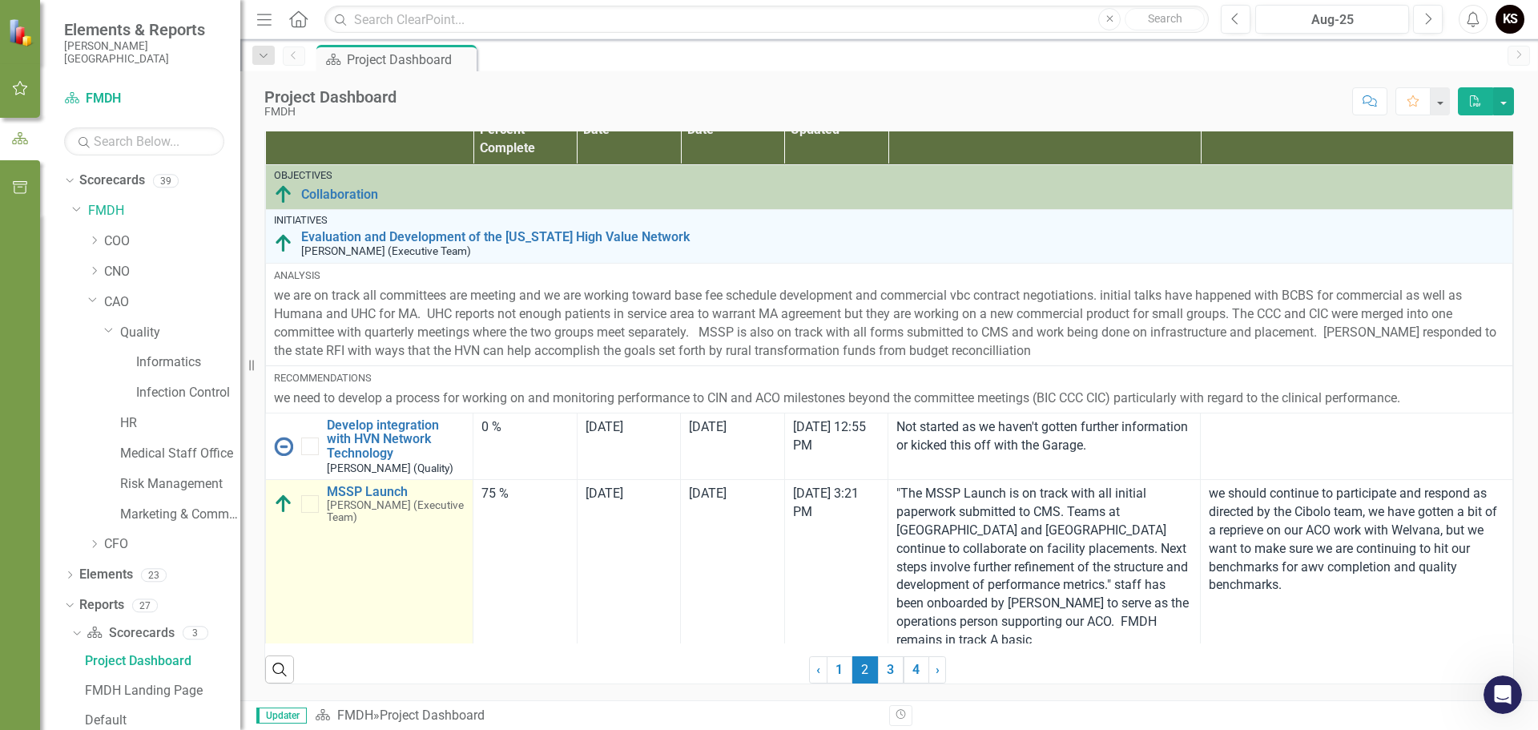
checkbox input "false"
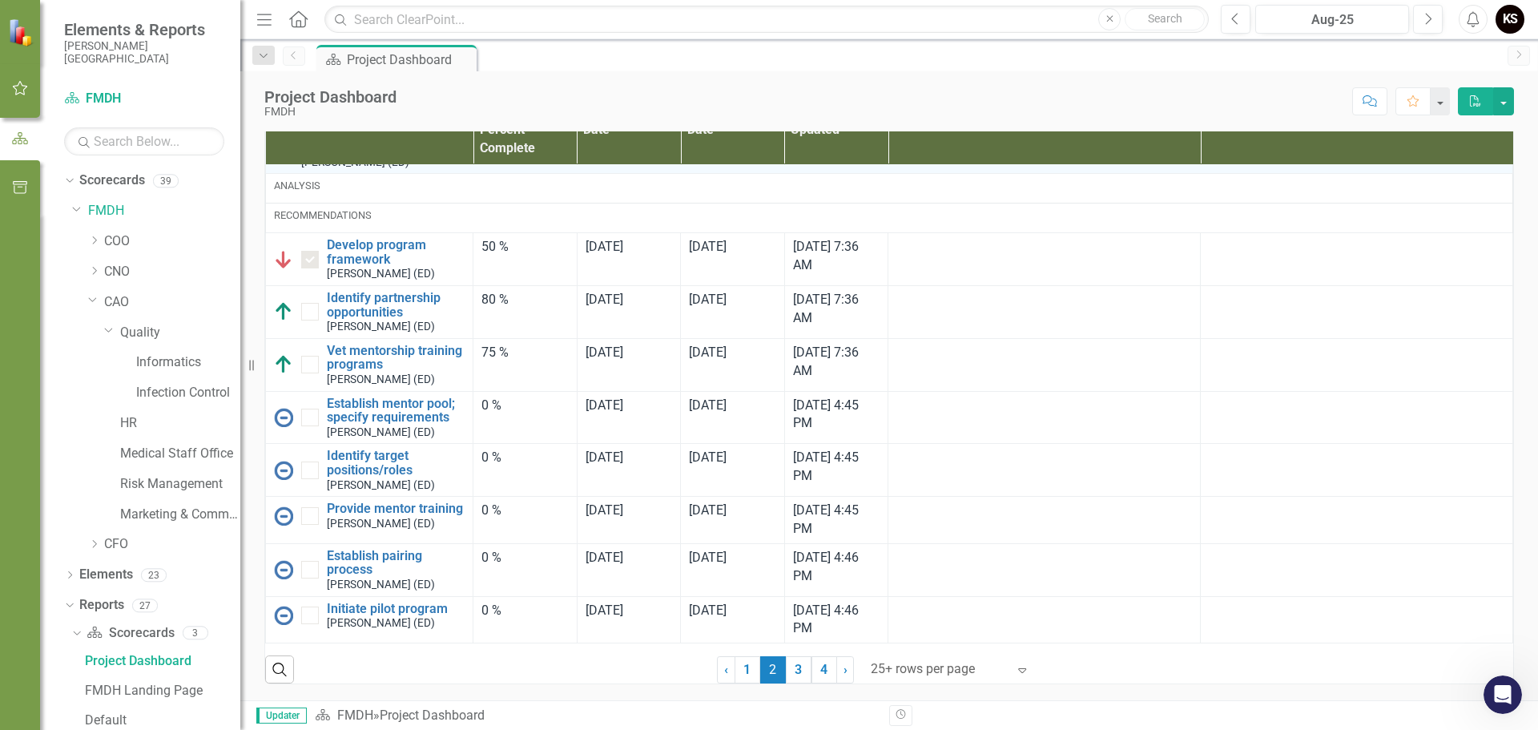
scroll to position [4642, 0]
click at [793, 671] on link "3" at bounding box center [799, 669] width 26 height 27
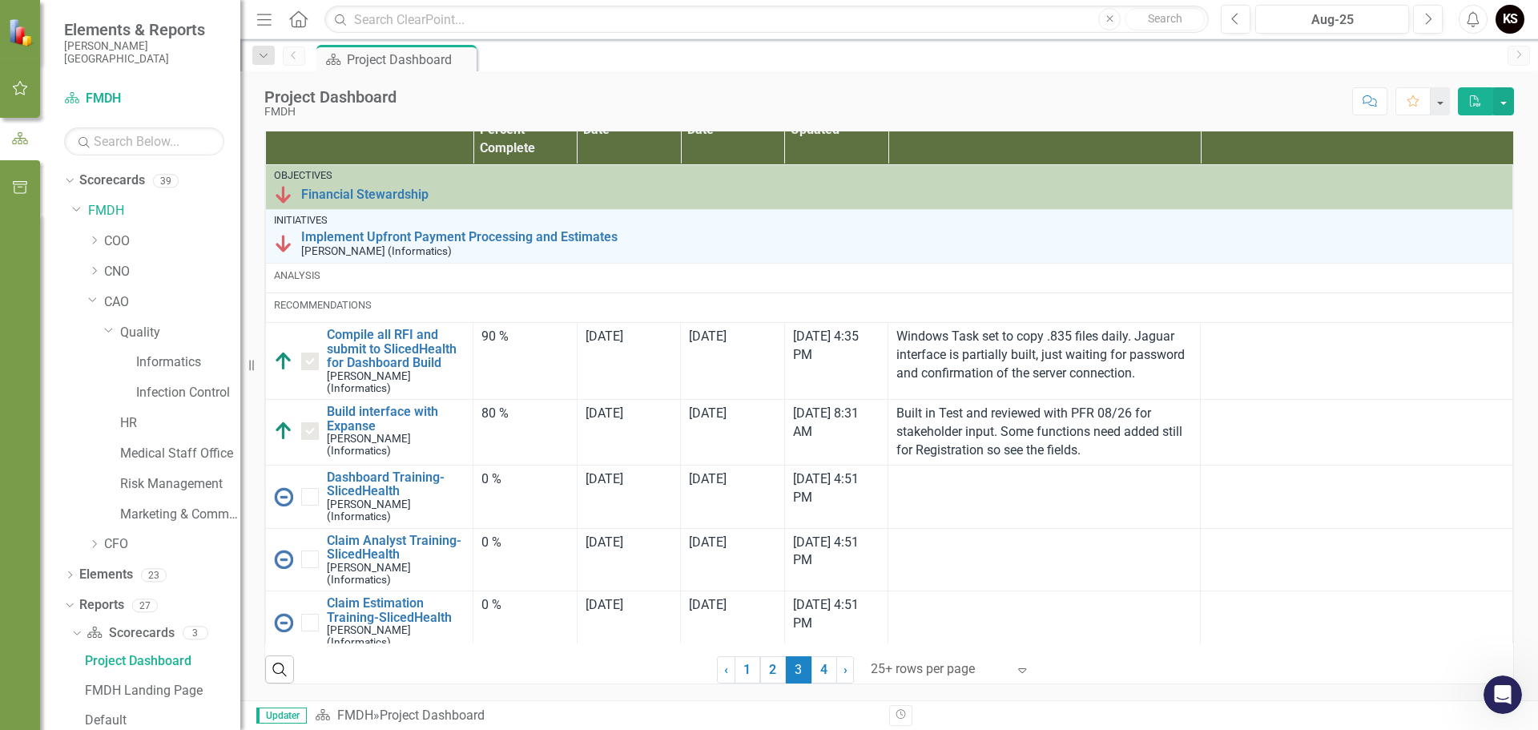
checkbox input "false"
checkbox input "true"
checkbox input "false"
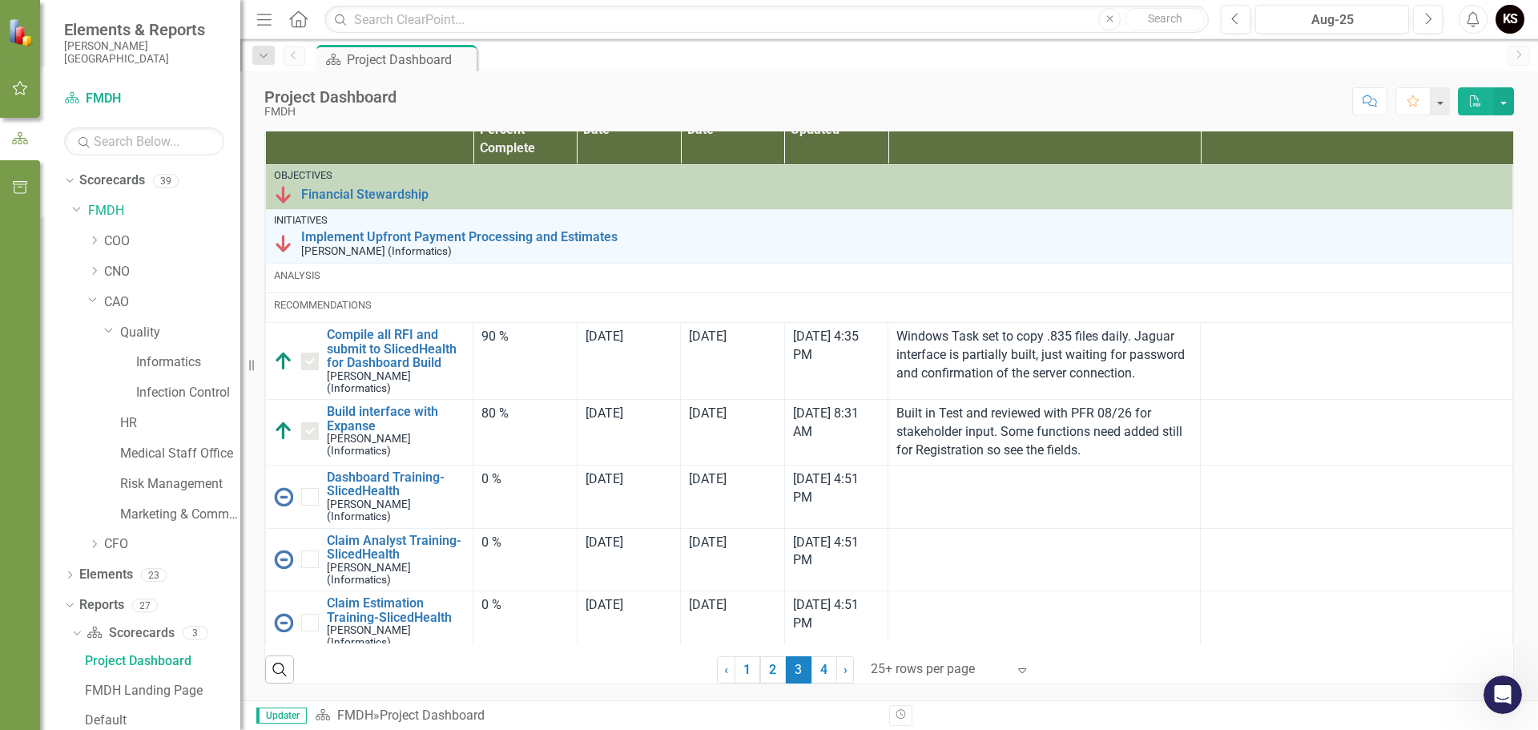
checkbox input "true"
checkbox input "false"
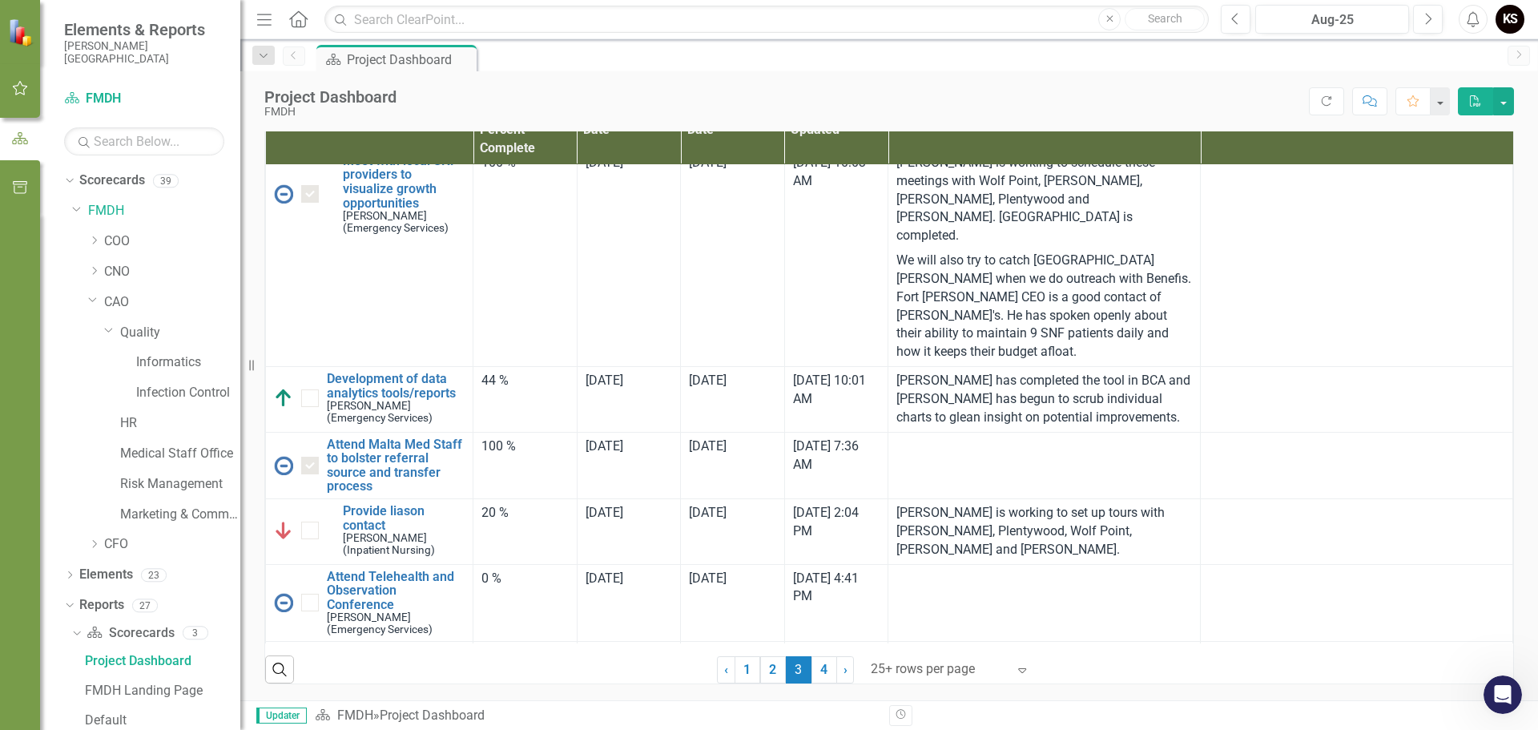
scroll to position [2629, 0]
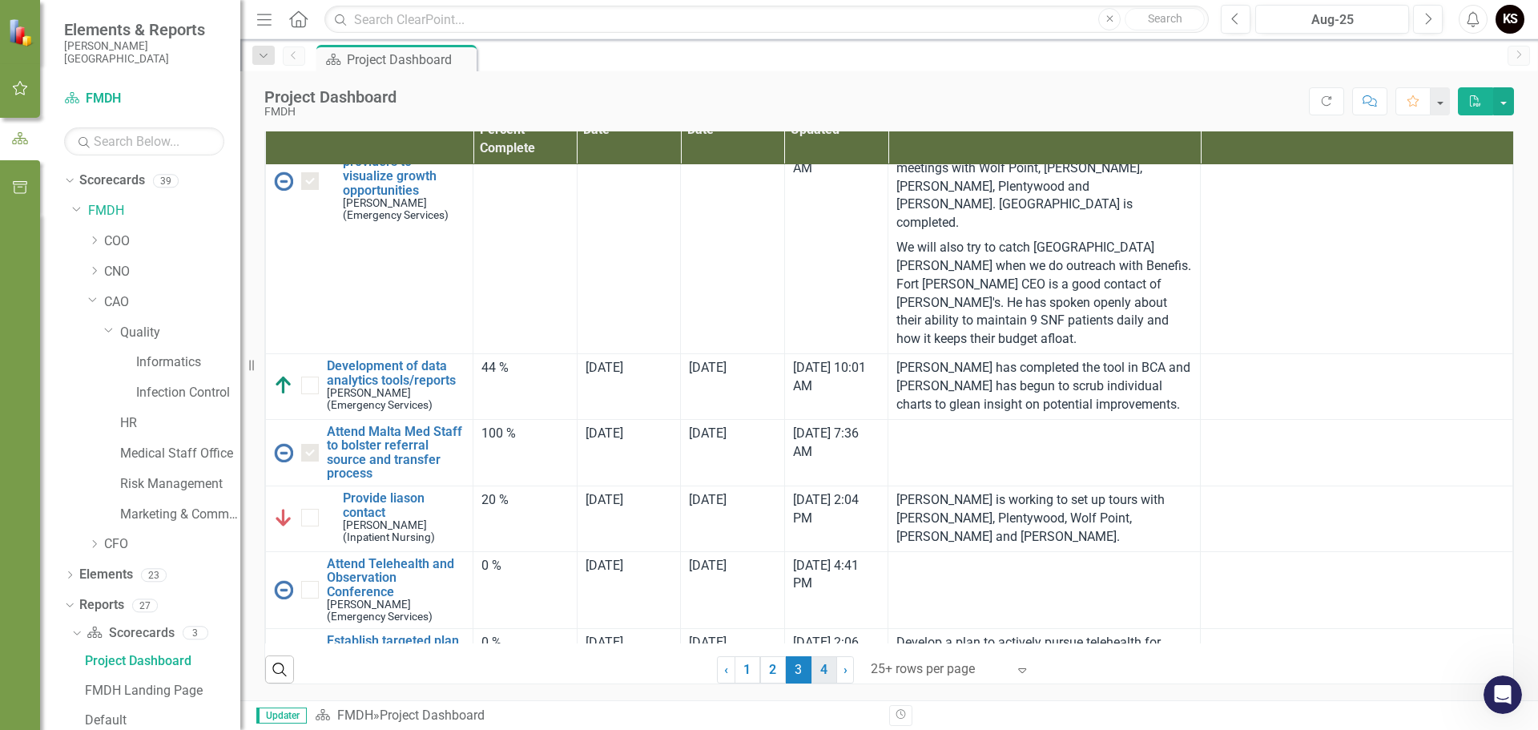
click at [816, 667] on link "4" at bounding box center [825, 669] width 26 height 27
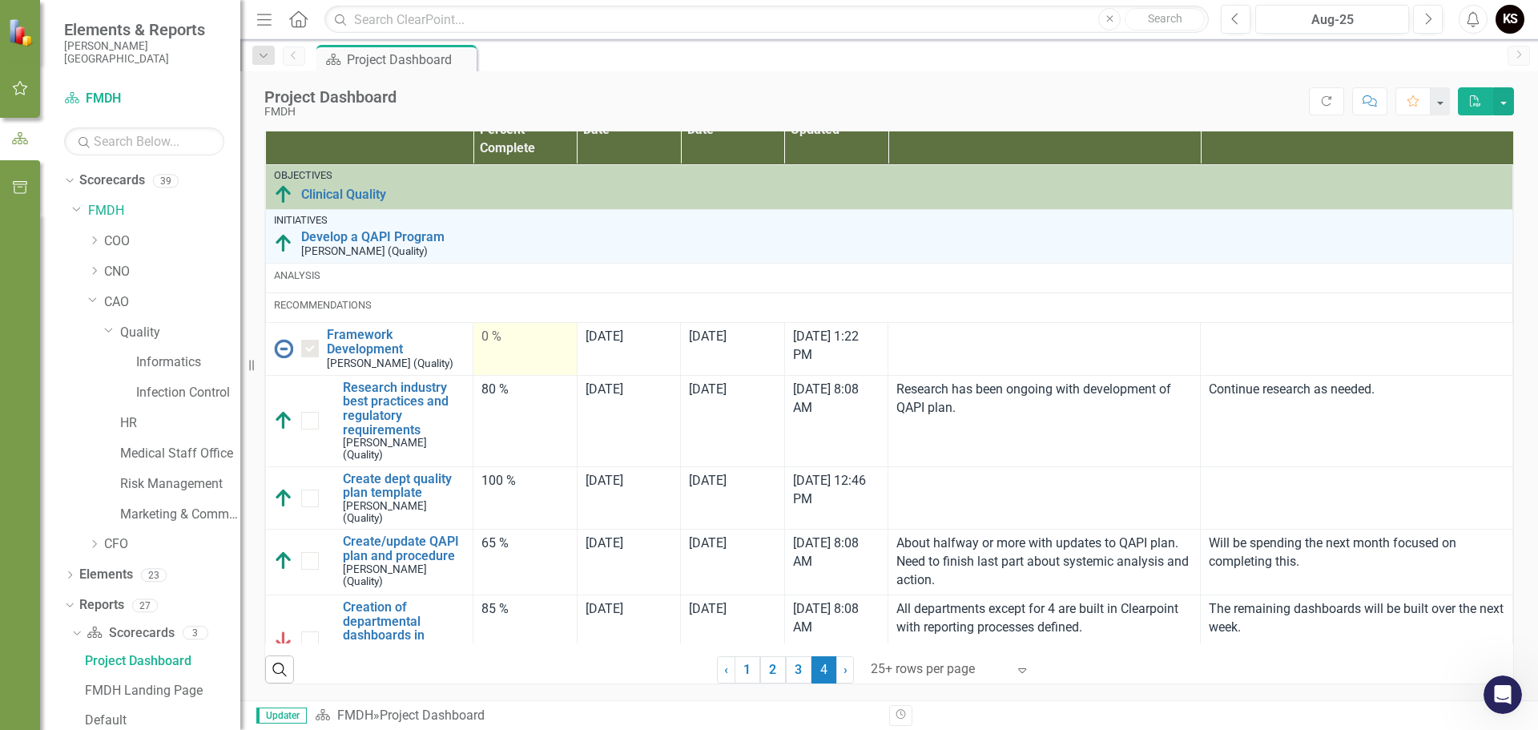
checkbox input "false"
checkbox input "true"
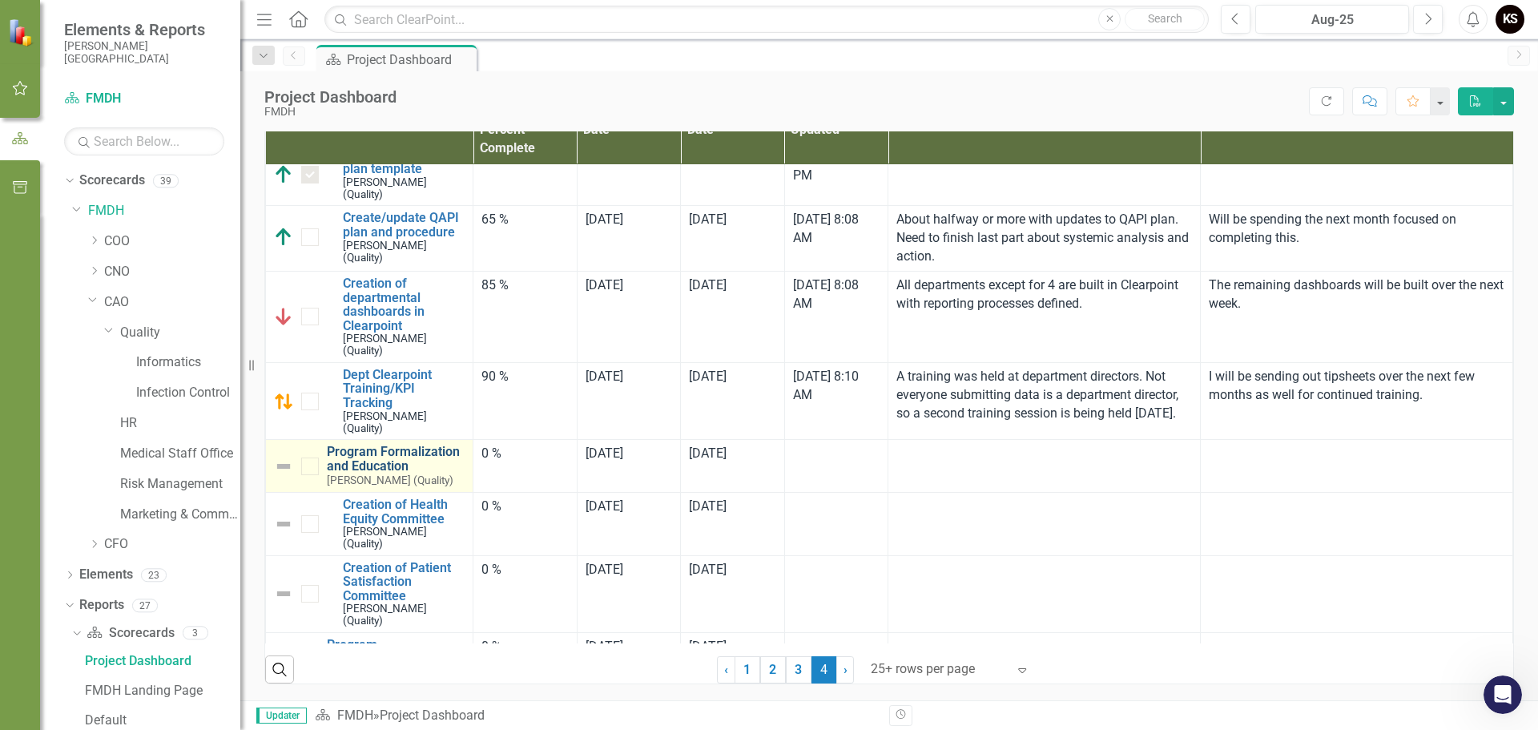
scroll to position [370, 0]
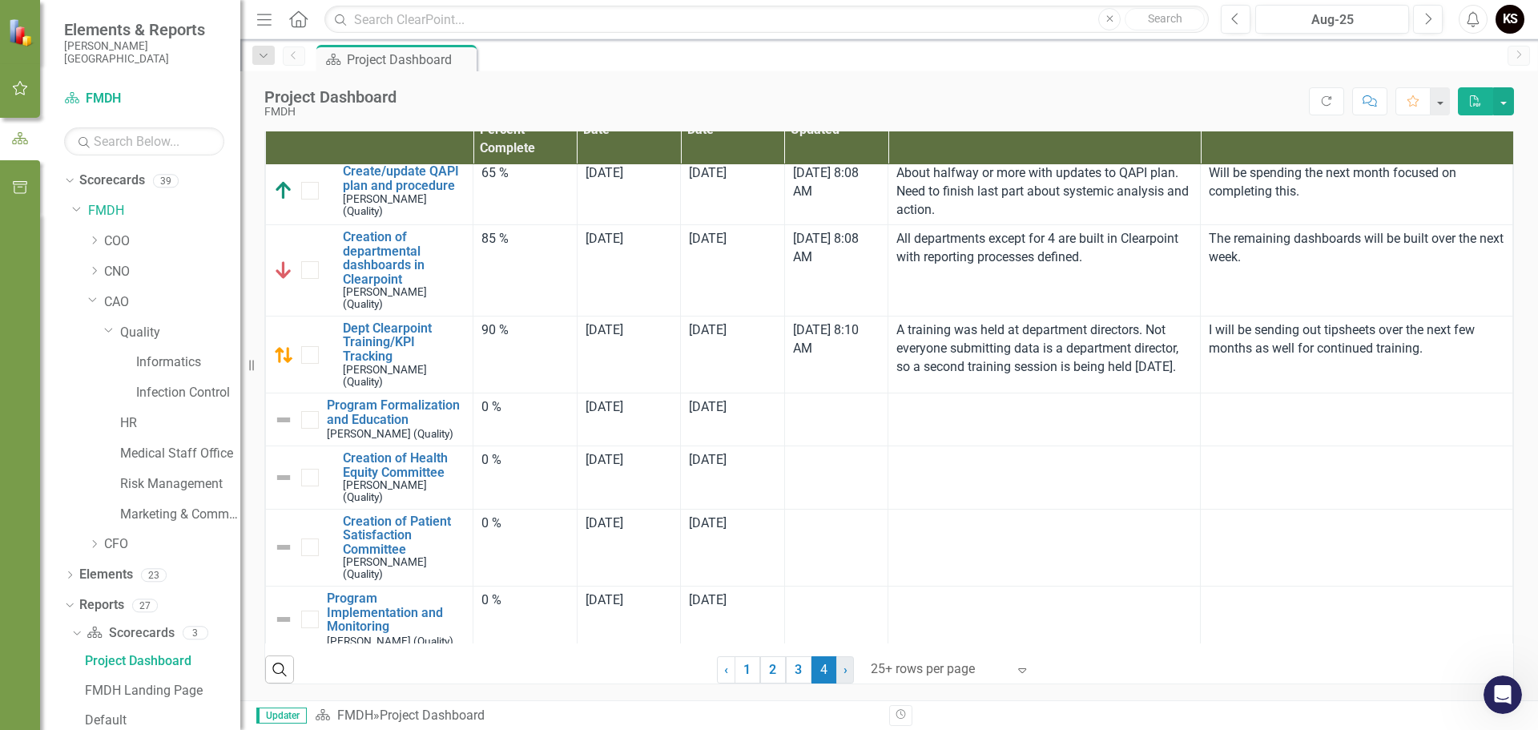
click at [844, 671] on span "›" at bounding box center [846, 669] width 4 height 15
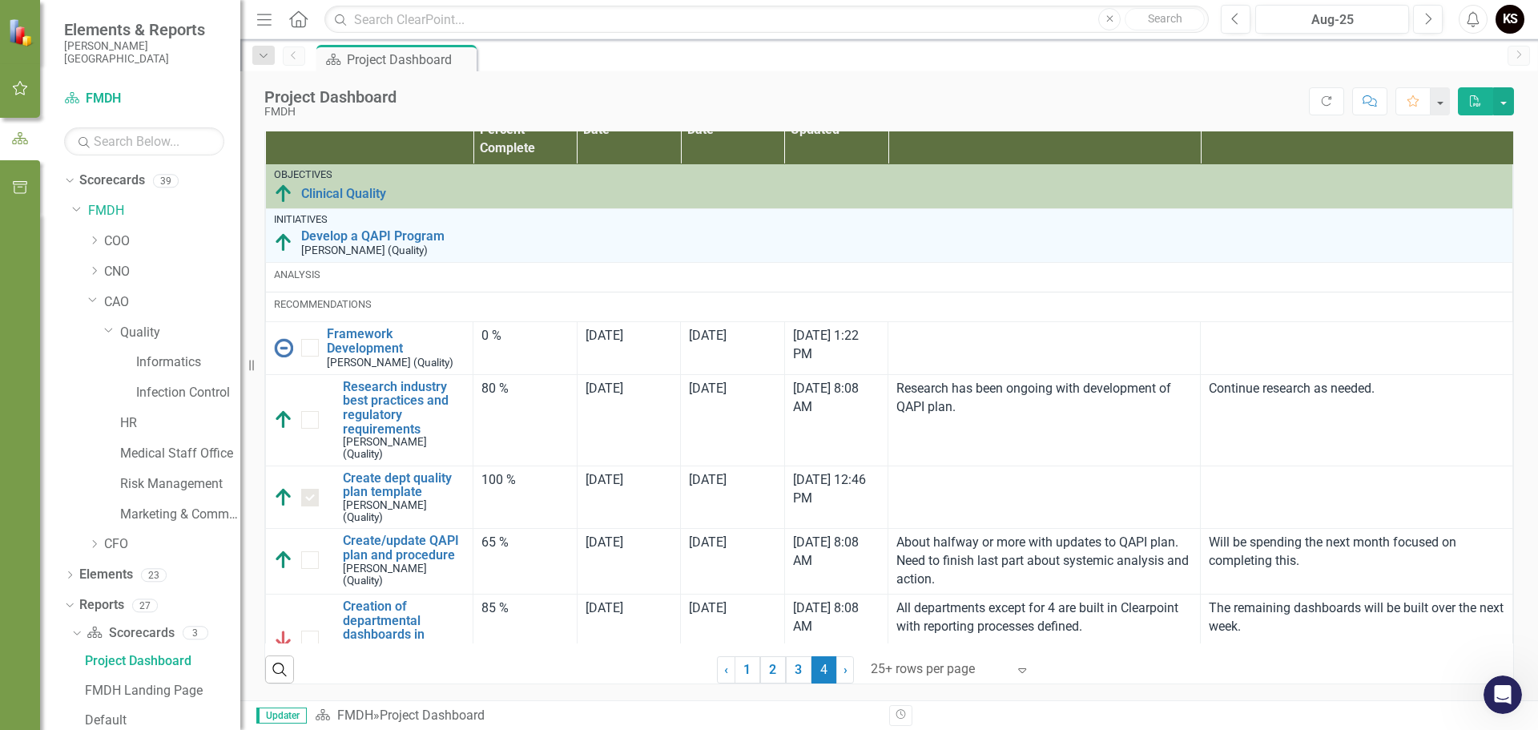
scroll to position [0, 0]
click at [75, 207] on icon "Dropdown" at bounding box center [77, 208] width 10 height 12
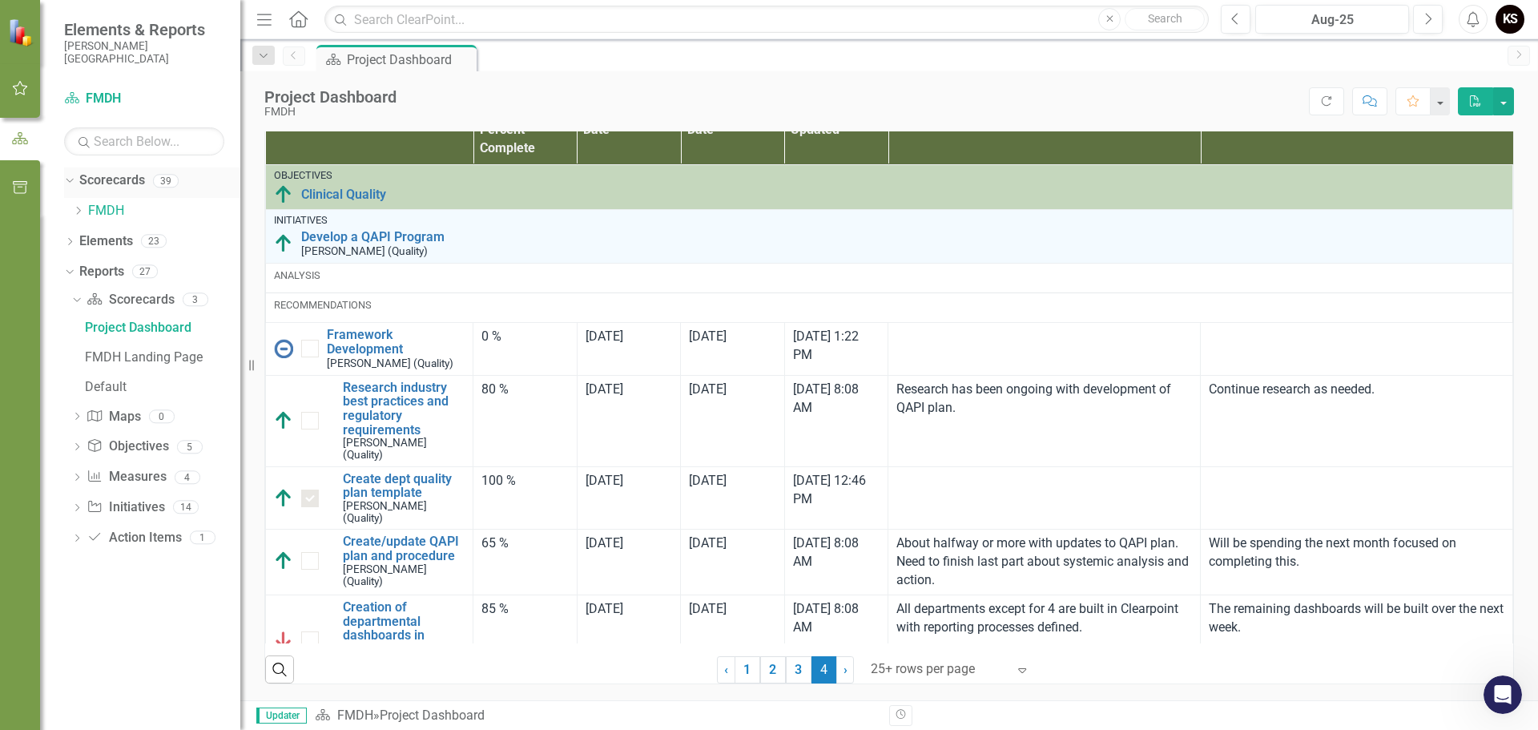
click at [67, 181] on icon "Dropdown" at bounding box center [67, 180] width 9 height 11
click at [116, 184] on link "Scorecards" at bounding box center [112, 180] width 66 height 18
click at [166, 179] on div "39" at bounding box center [166, 181] width 26 height 14
click at [148, 207] on div "23" at bounding box center [154, 211] width 26 height 14
click at [79, 511] on icon "Dropdown" at bounding box center [76, 509] width 11 height 9
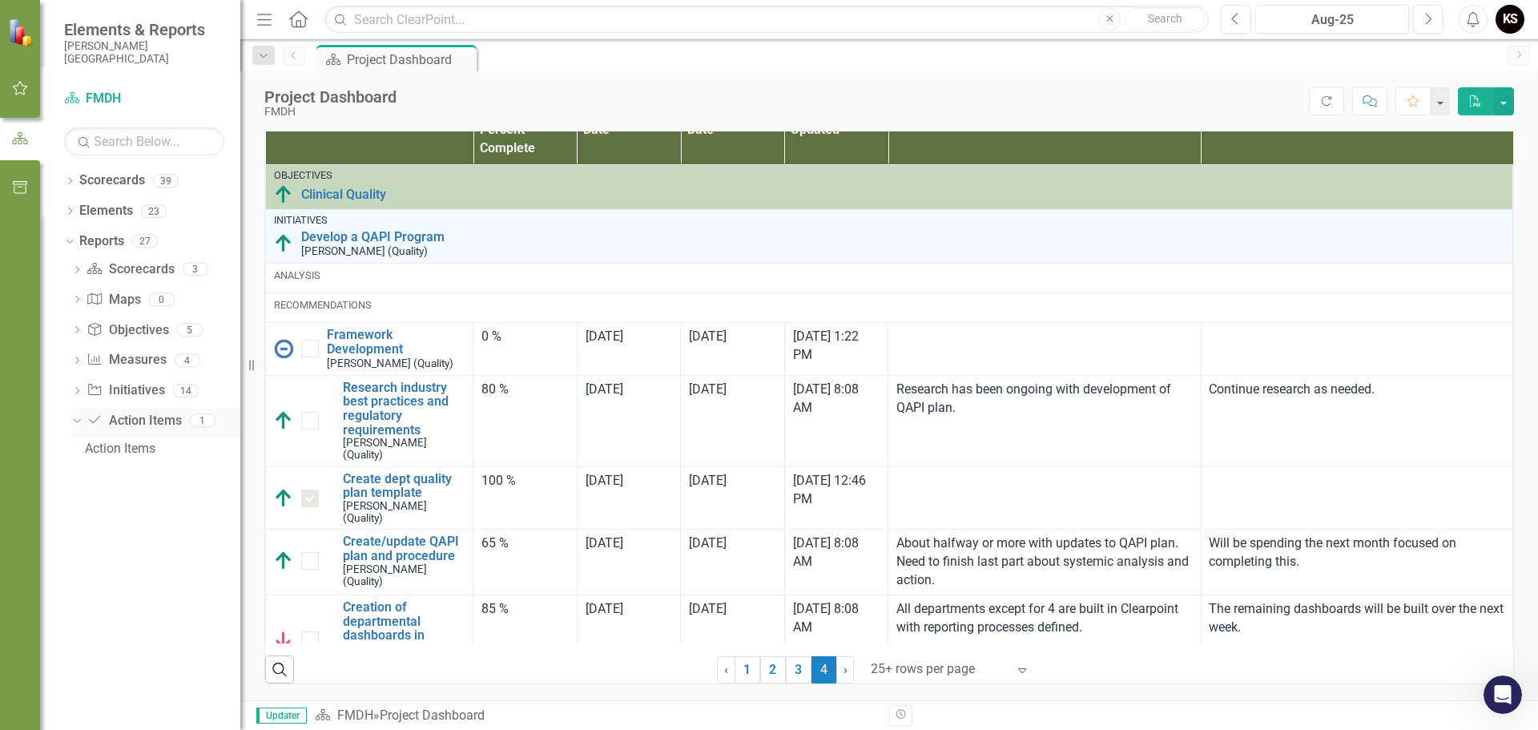
click at [102, 422] on icon "Action Item" at bounding box center [95, 419] width 16 height 13
click at [18, 136] on icon "button" at bounding box center [20, 138] width 18 height 14
click at [18, 83] on icon "button" at bounding box center [20, 88] width 17 height 13
